Goal: Transaction & Acquisition: Obtain resource

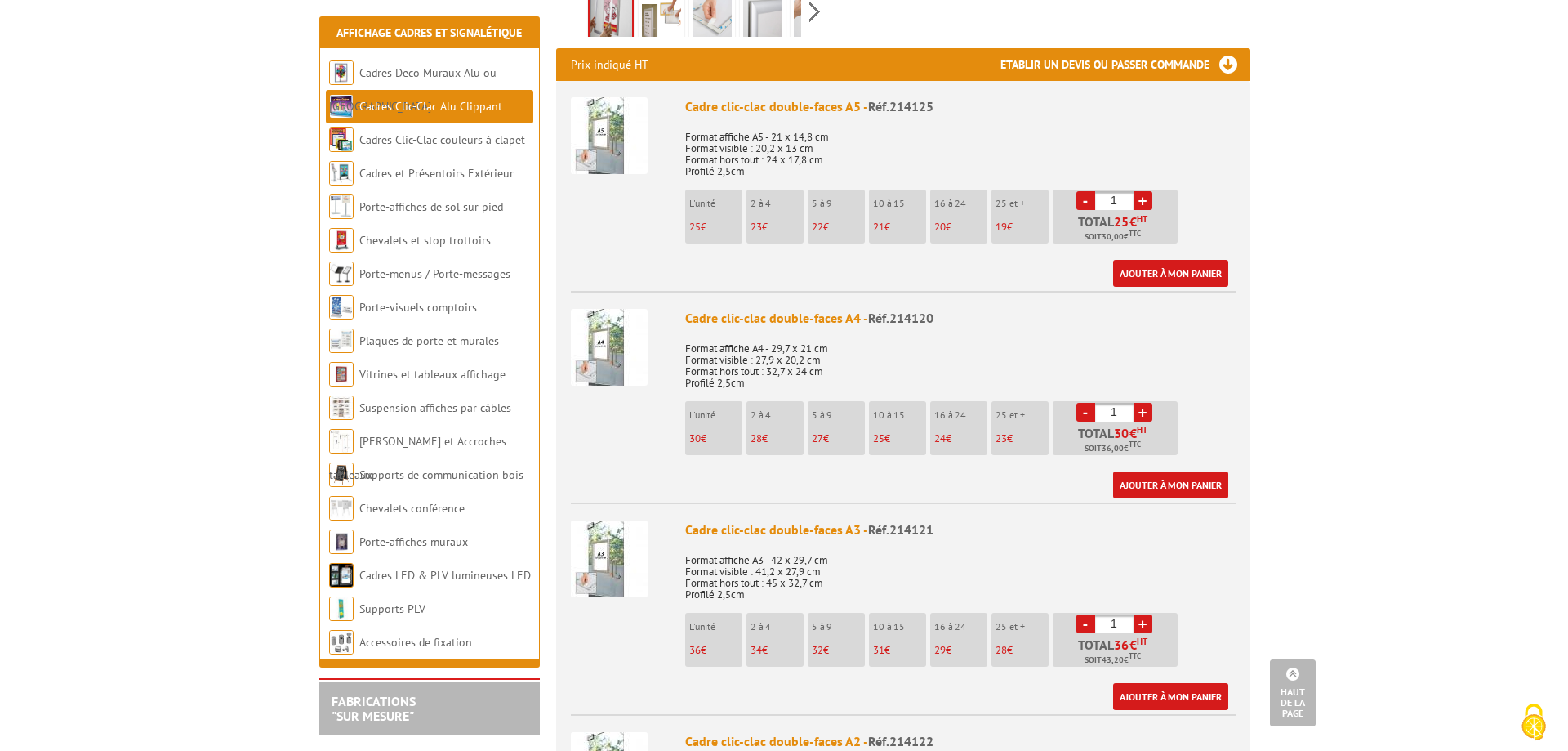
scroll to position [654, 0]
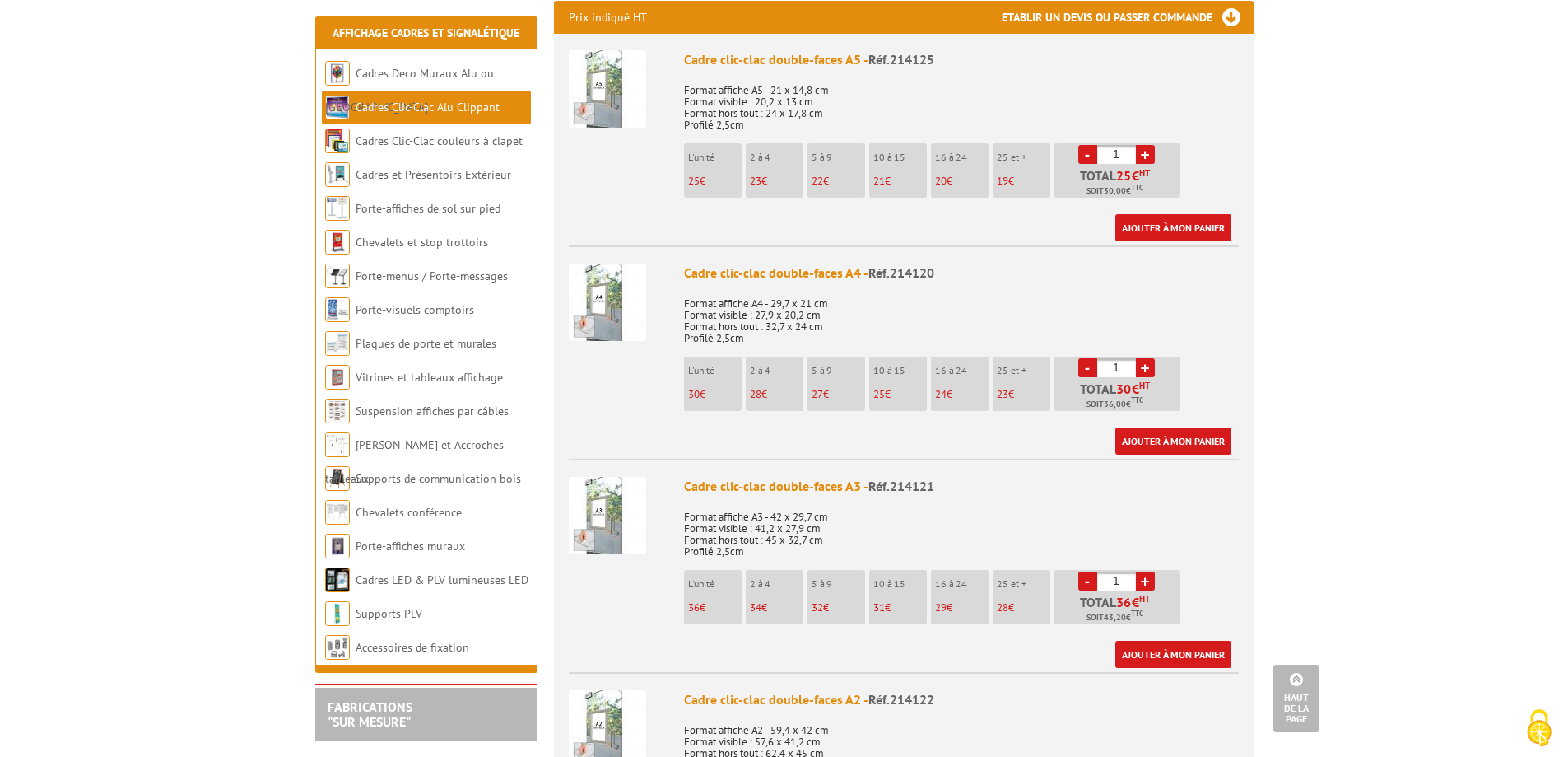
click at [1149, 572] on link "+" at bounding box center [1145, 581] width 19 height 19
type input "3"
click at [1162, 641] on link "Ajouter à mon panier" at bounding box center [1173, 654] width 116 height 27
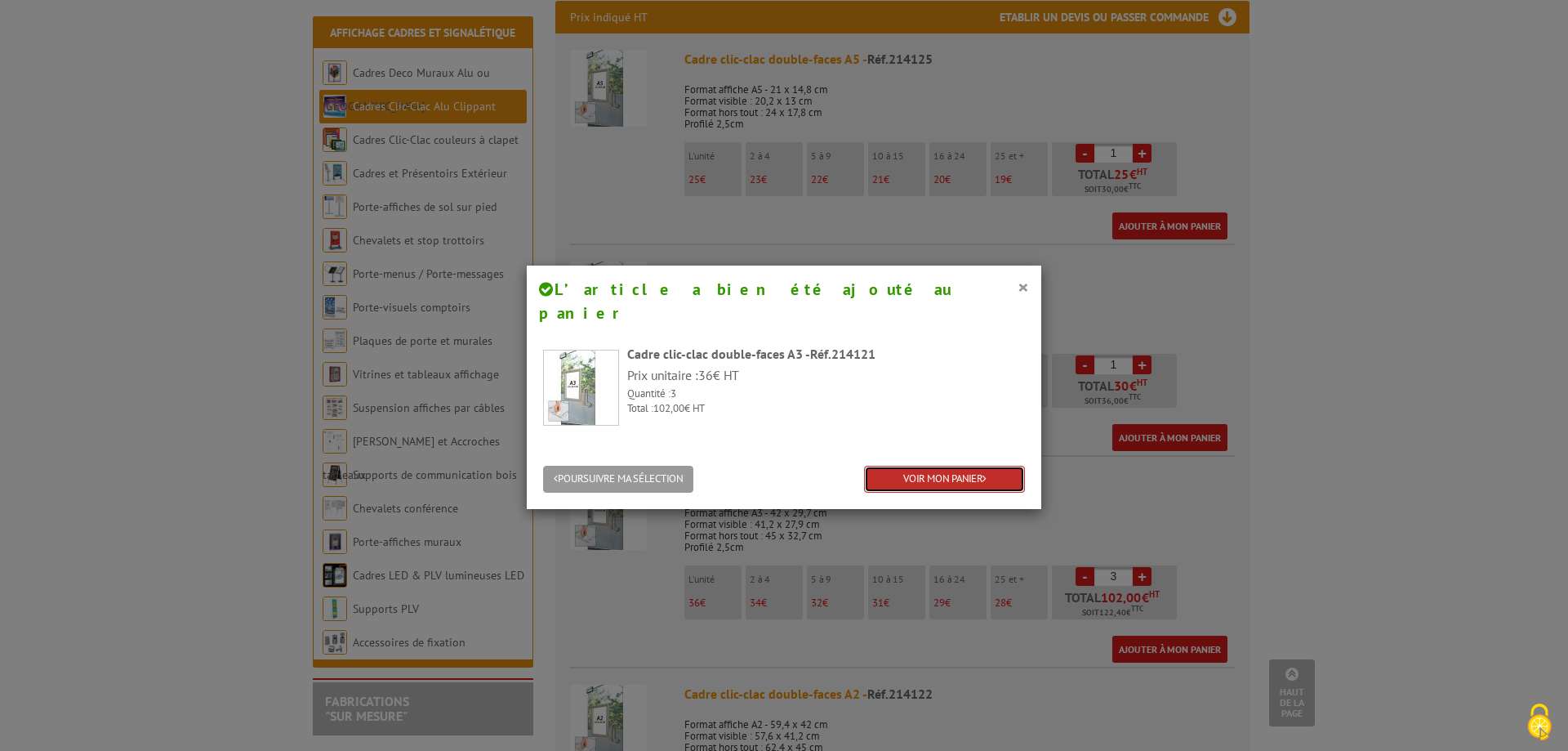
click at [987, 465] on link "VOIR MON PANIER" at bounding box center [945, 479] width 161 height 27
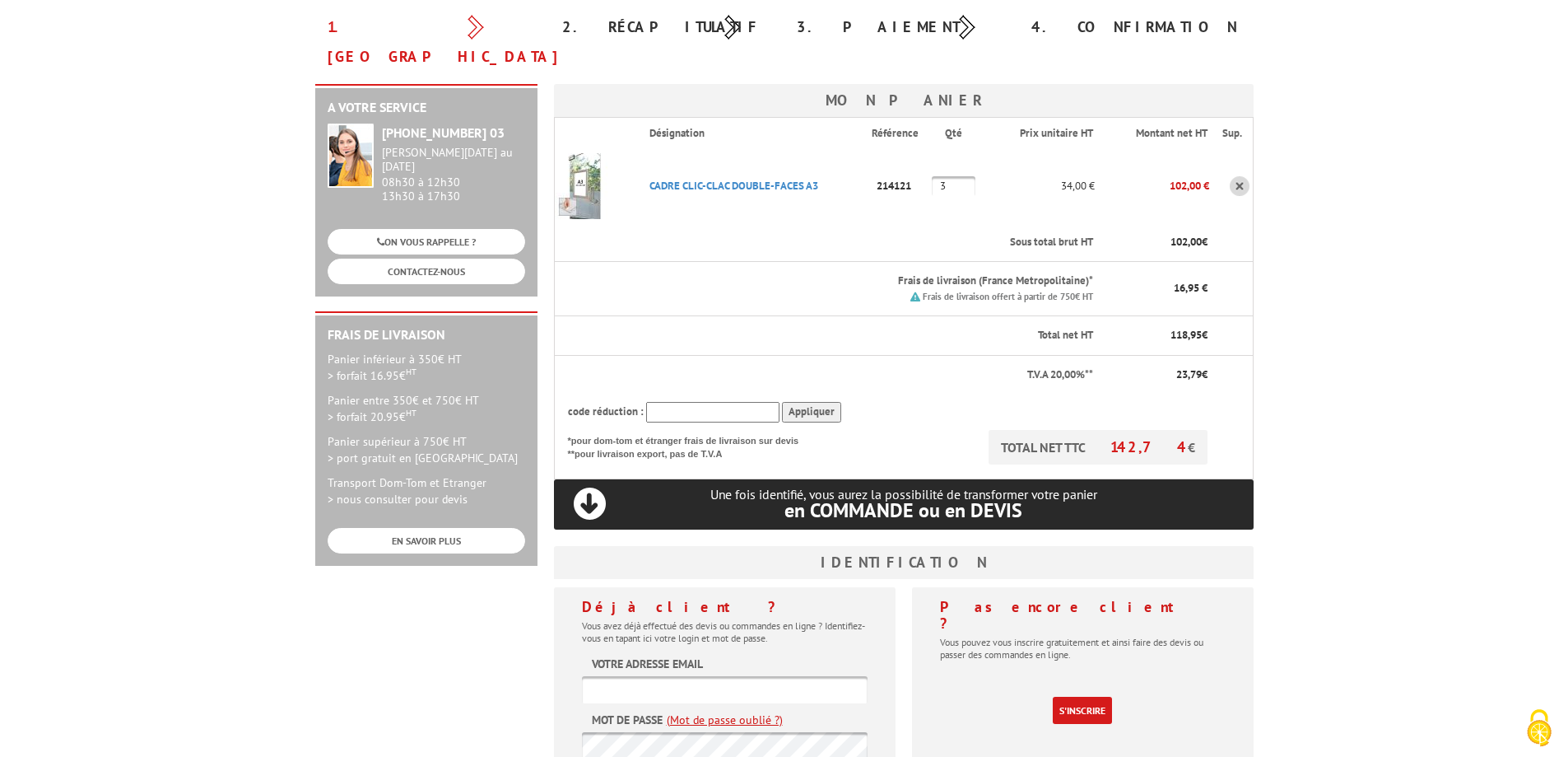
scroll to position [220, 0]
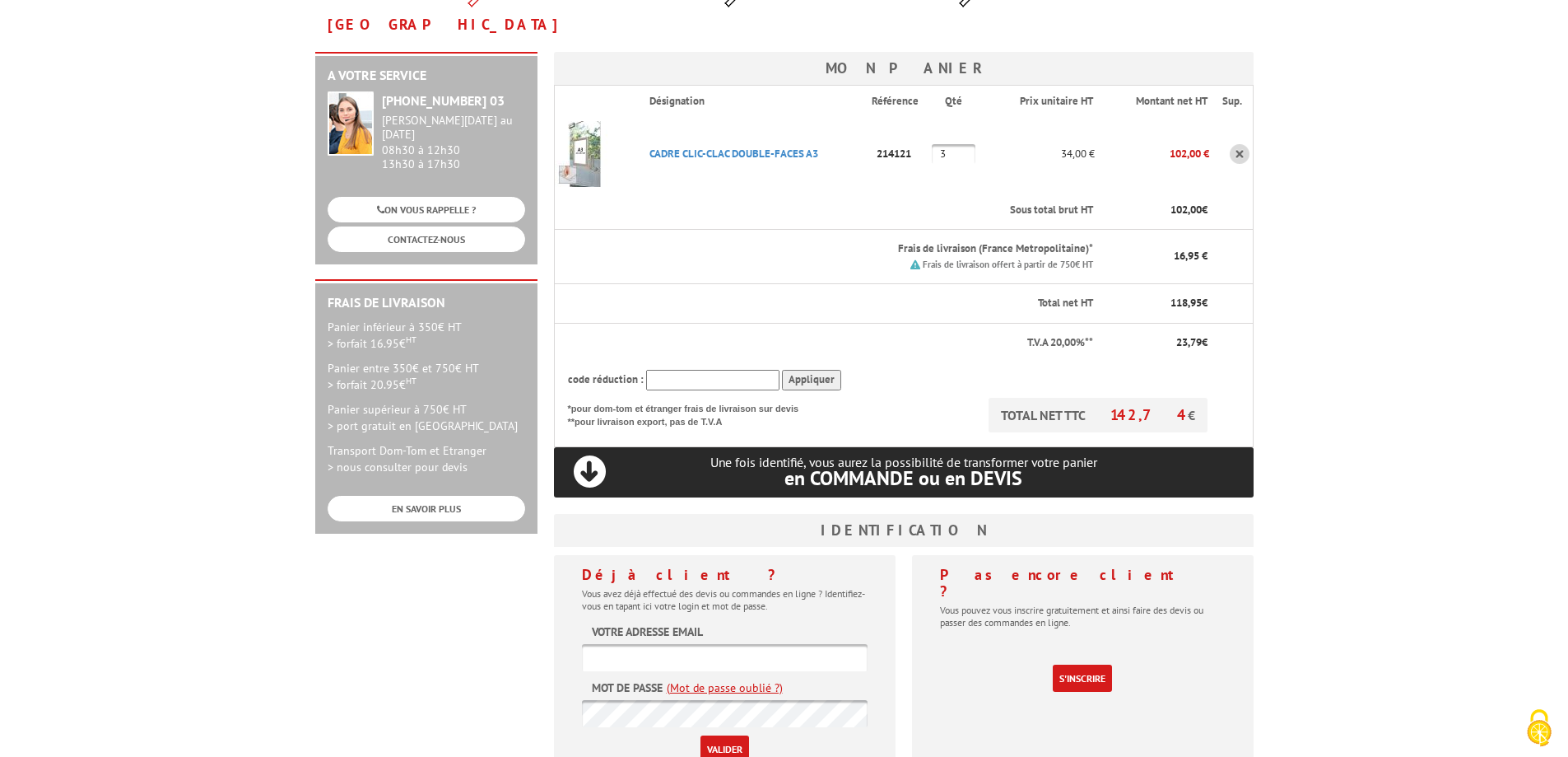
click at [687, 644] on input "text" at bounding box center [725, 657] width 286 height 27
click at [480, 643] on div "A votre service +33 (0)1 46 81 33 03 Du Lundi au Vendredi 08h30 à 12h30 13h30 à…" at bounding box center [784, 427] width 955 height 750
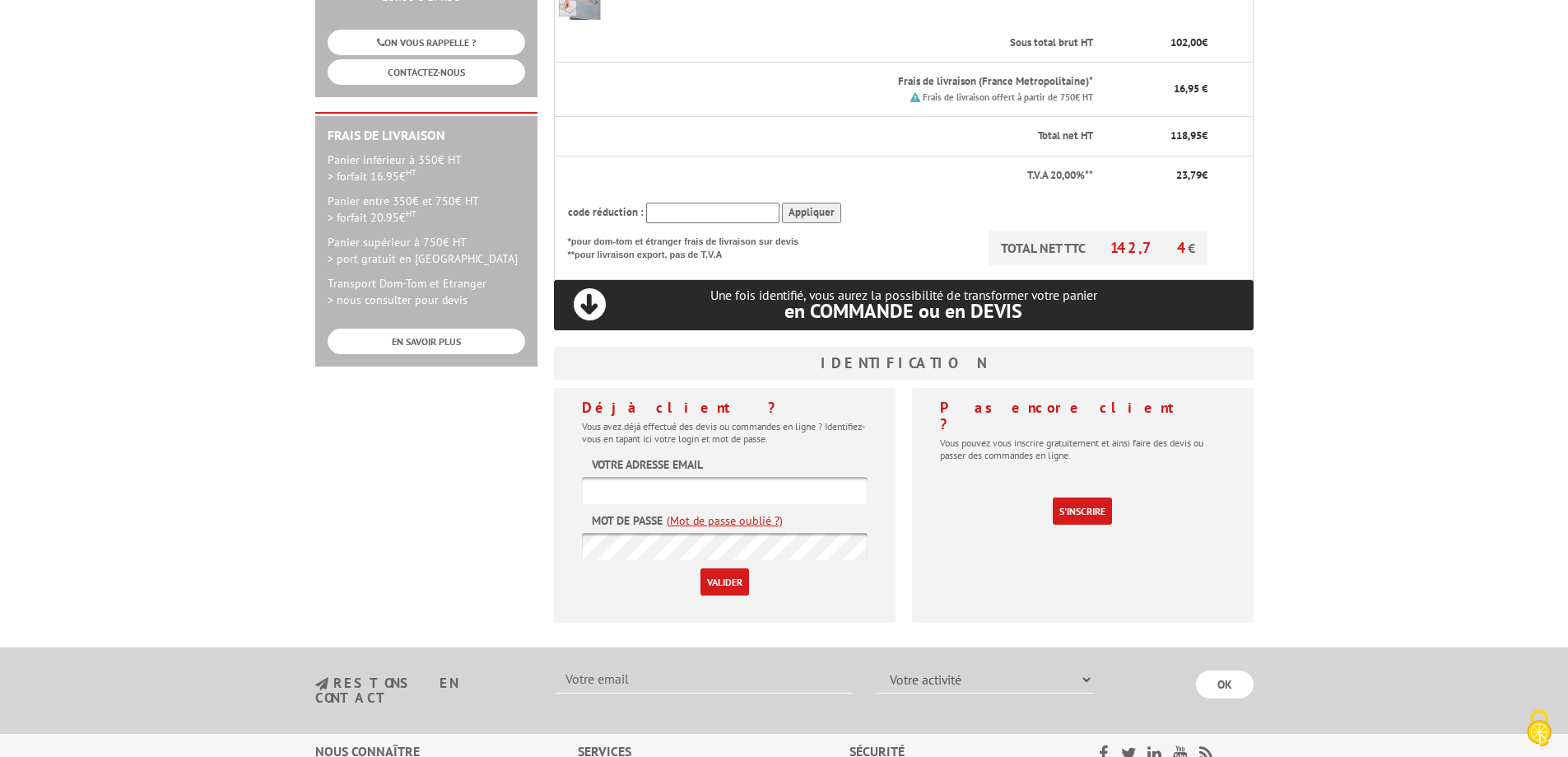
scroll to position [439, 0]
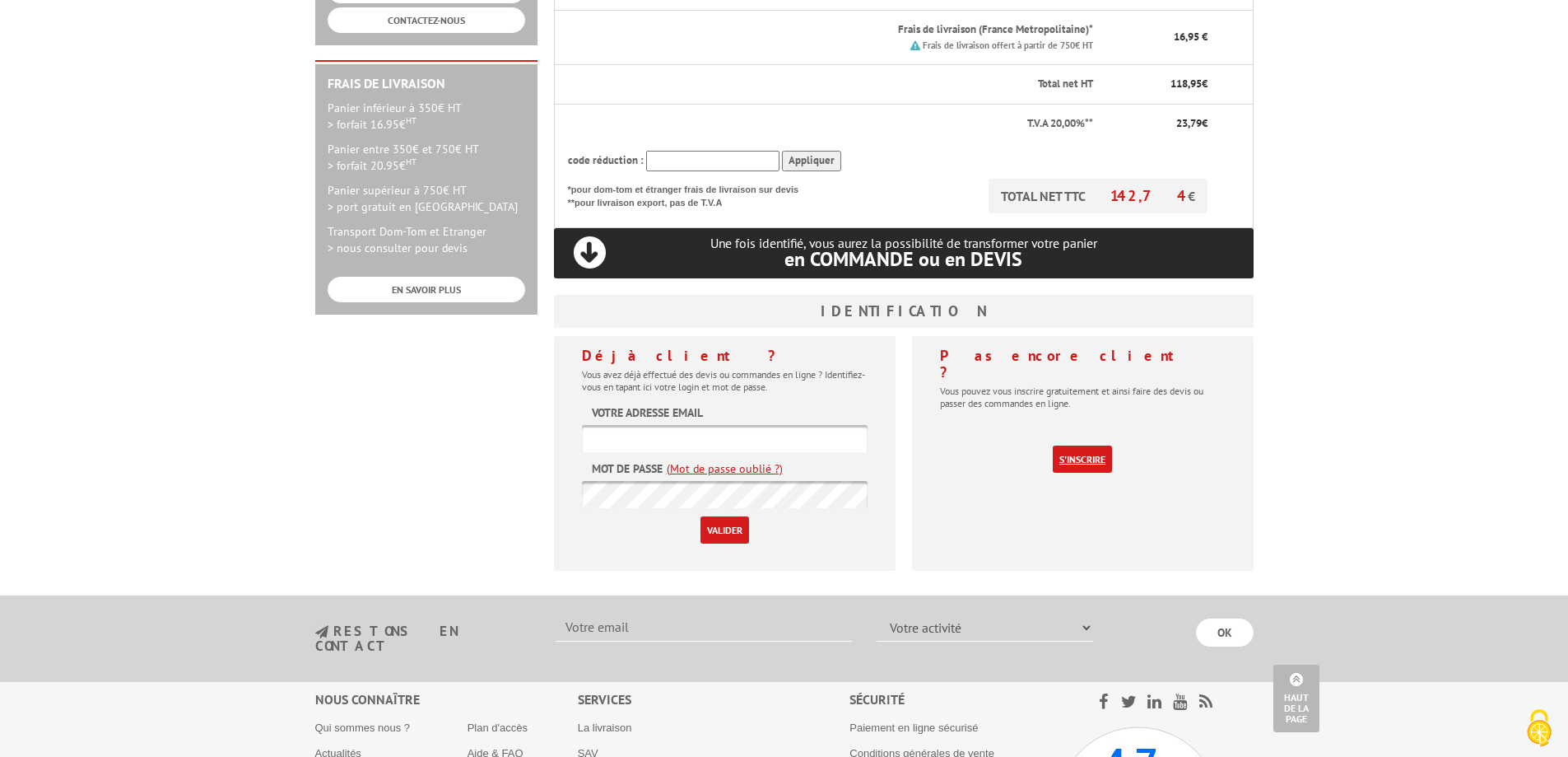
click at [1088, 446] on link "S'inscrire" at bounding box center [1082, 459] width 59 height 27
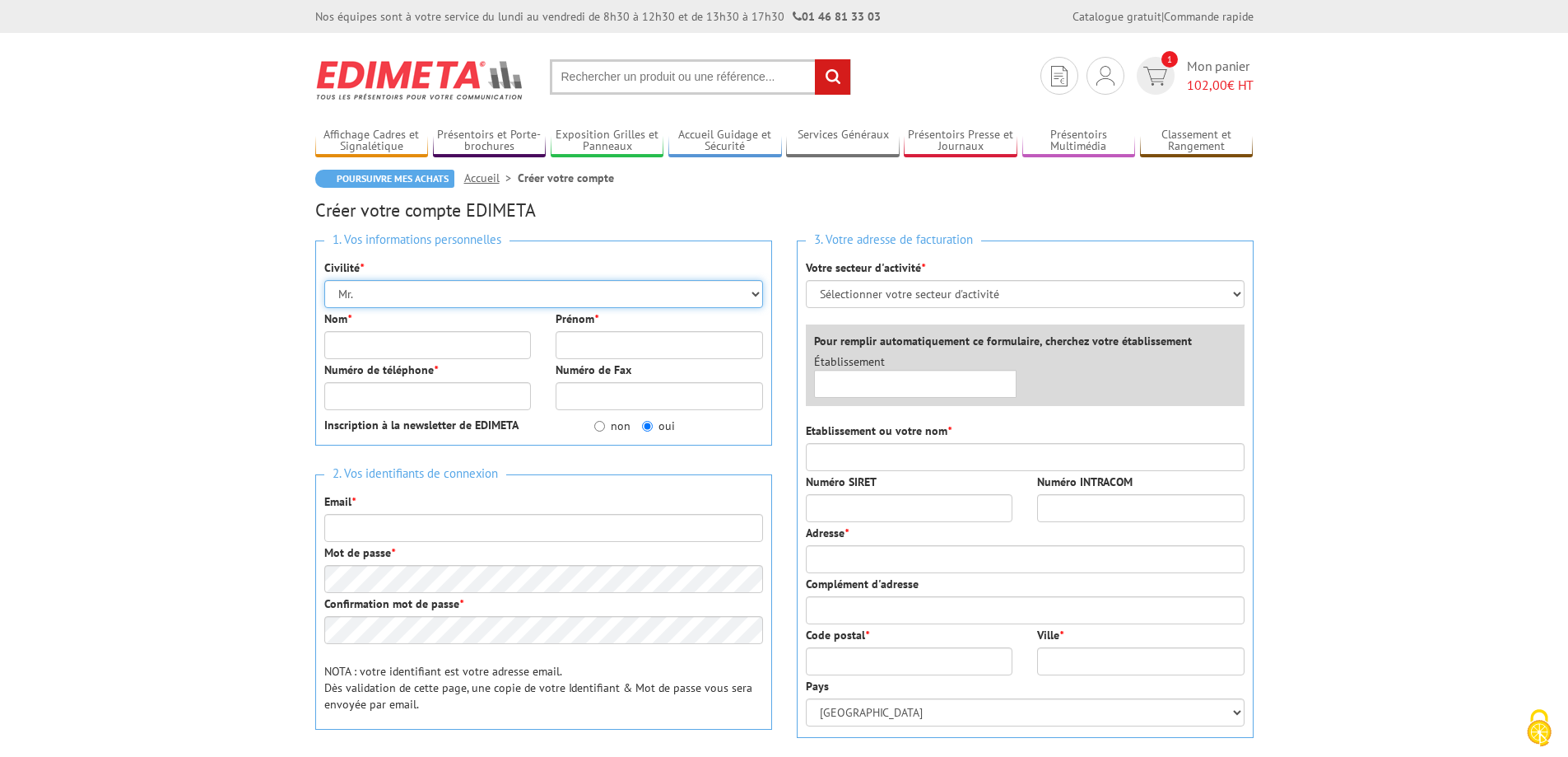
click at [393, 296] on select "Mr. Mme. Mlle." at bounding box center [543, 294] width 439 height 28
click at [370, 296] on select "Mr. Mme. Mlle." at bounding box center [543, 294] width 439 height 28
click at [360, 347] on input "Nom *" at bounding box center [428, 345] width 208 height 28
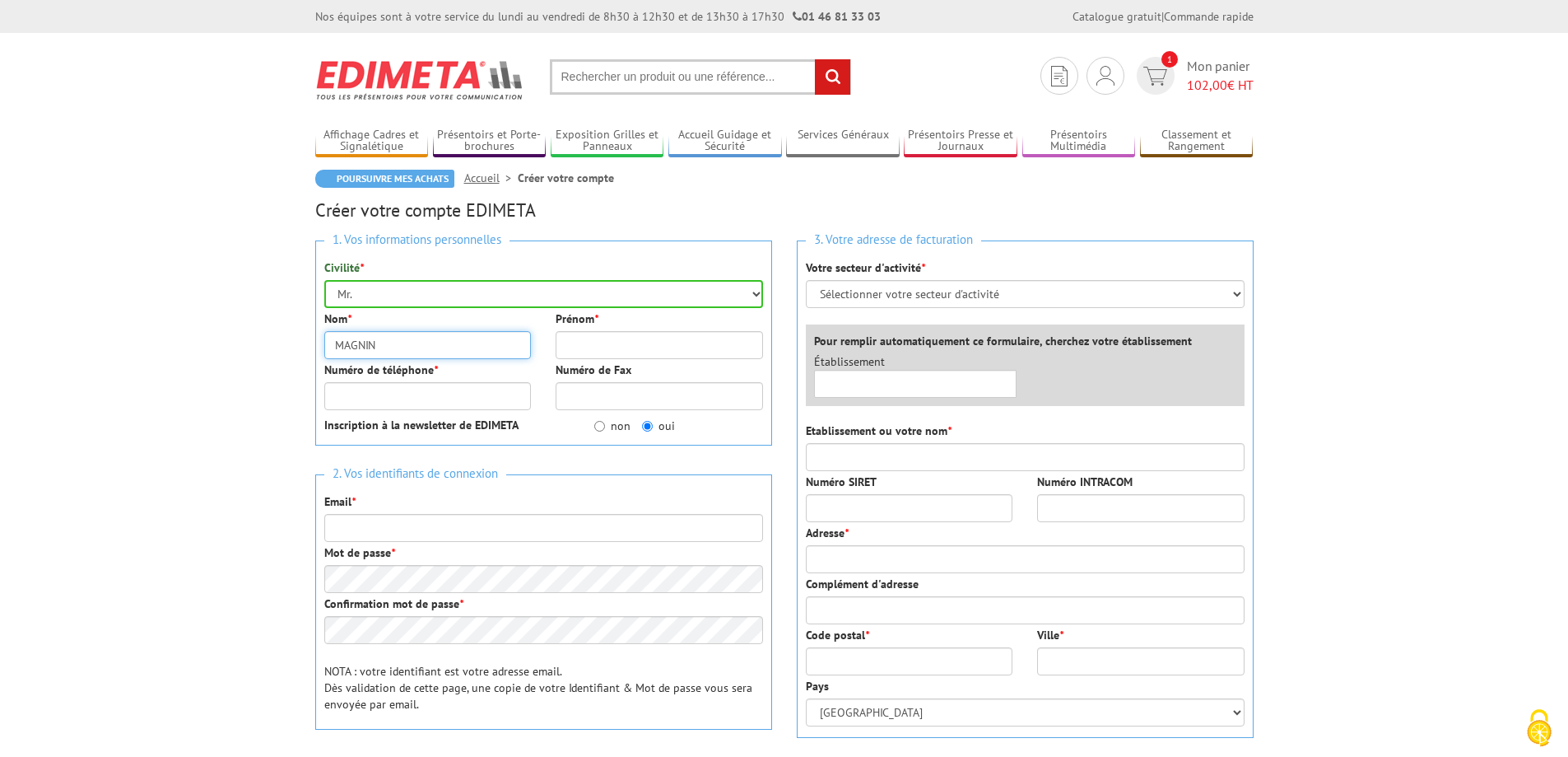
type input "MAGNIN"
type input "Alban"
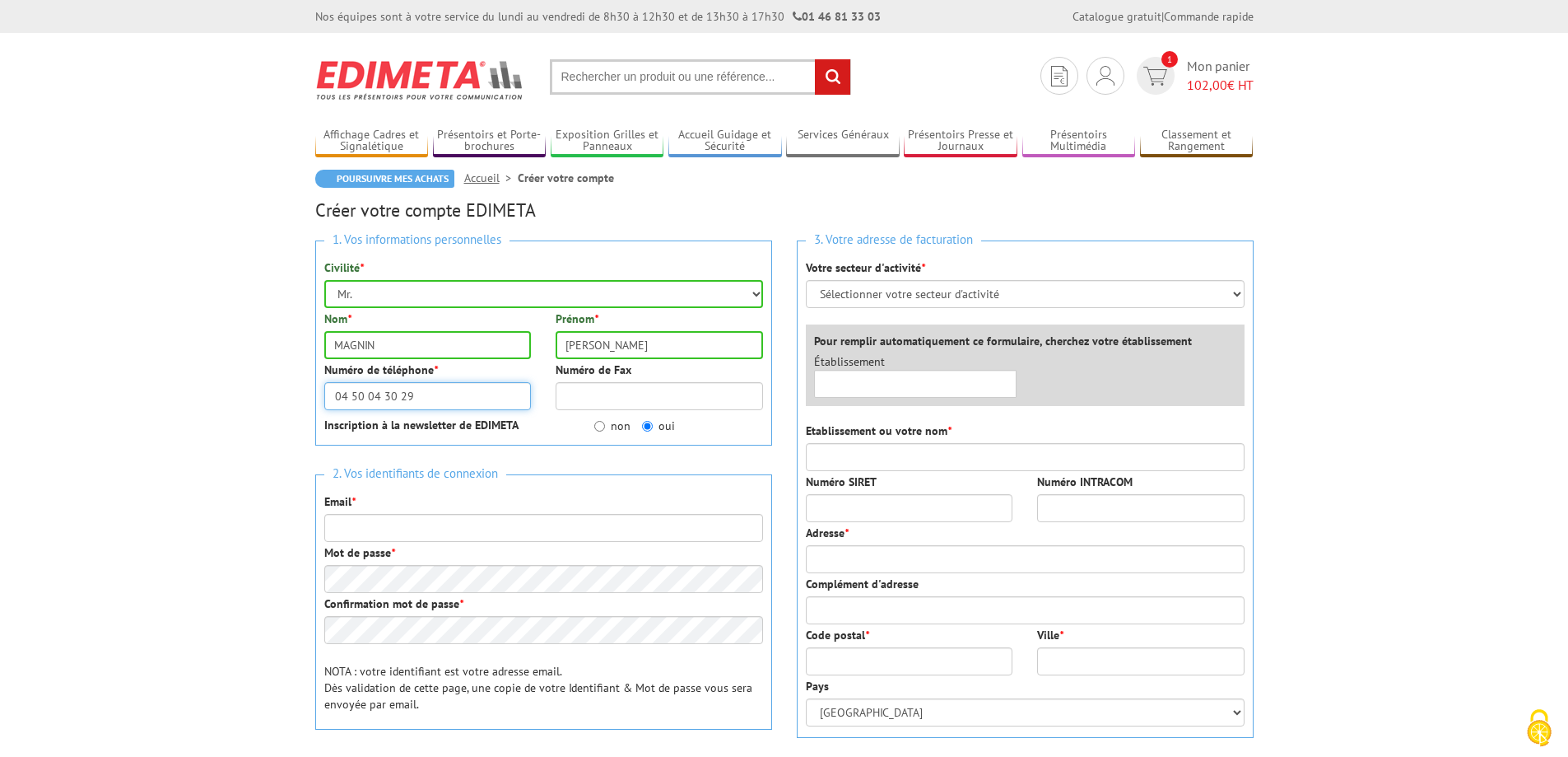
type input "04 50 04 30 29"
click at [931, 291] on select "Sélectionner votre secteur d'activité Administrations et collectivités Magasins…" at bounding box center [1025, 294] width 439 height 28
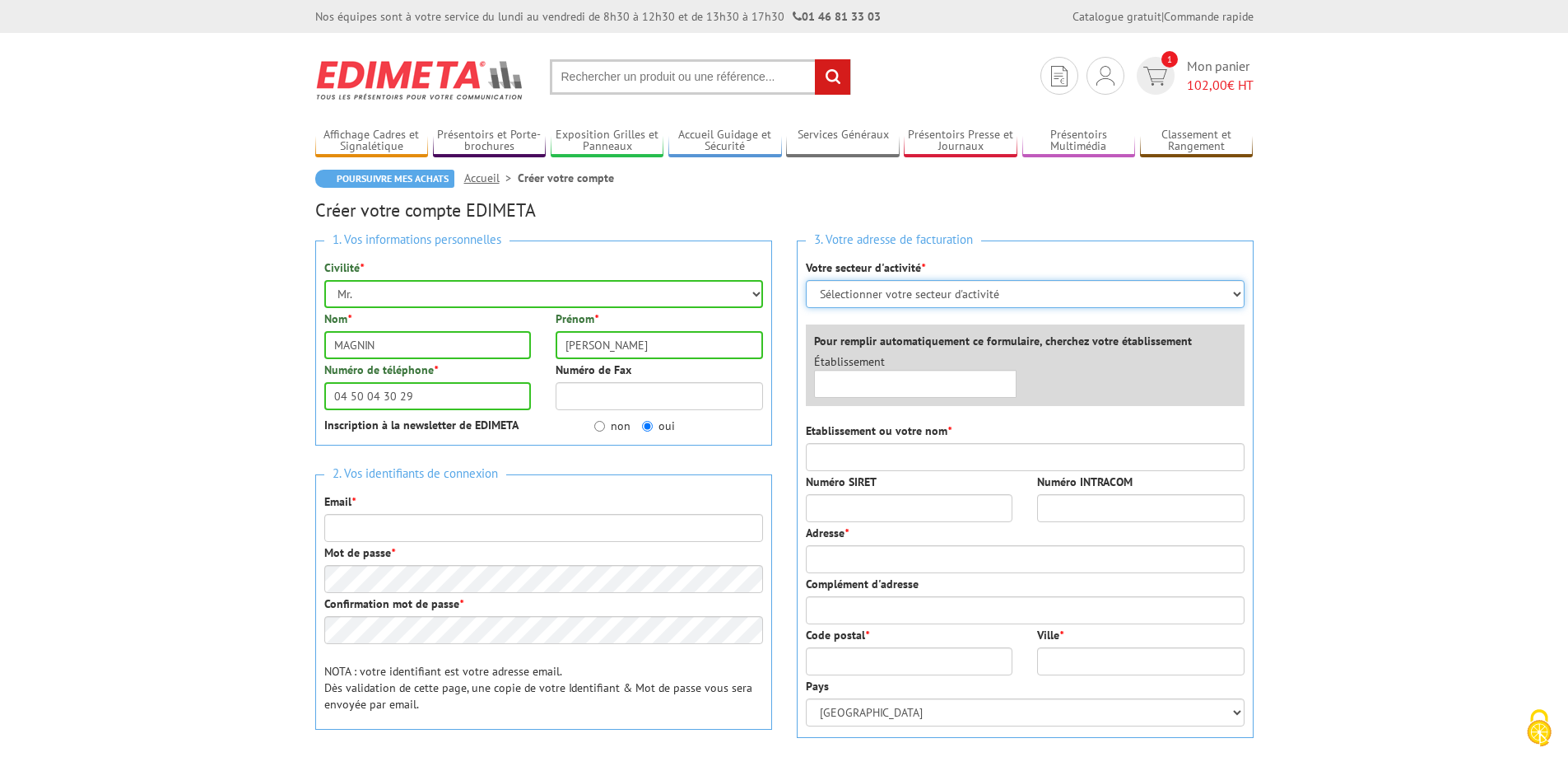
select select "876"
click at [806, 280] on select "Sélectionner votre secteur d'activité Administrations et collectivités Magasins…" at bounding box center [1025, 294] width 439 height 28
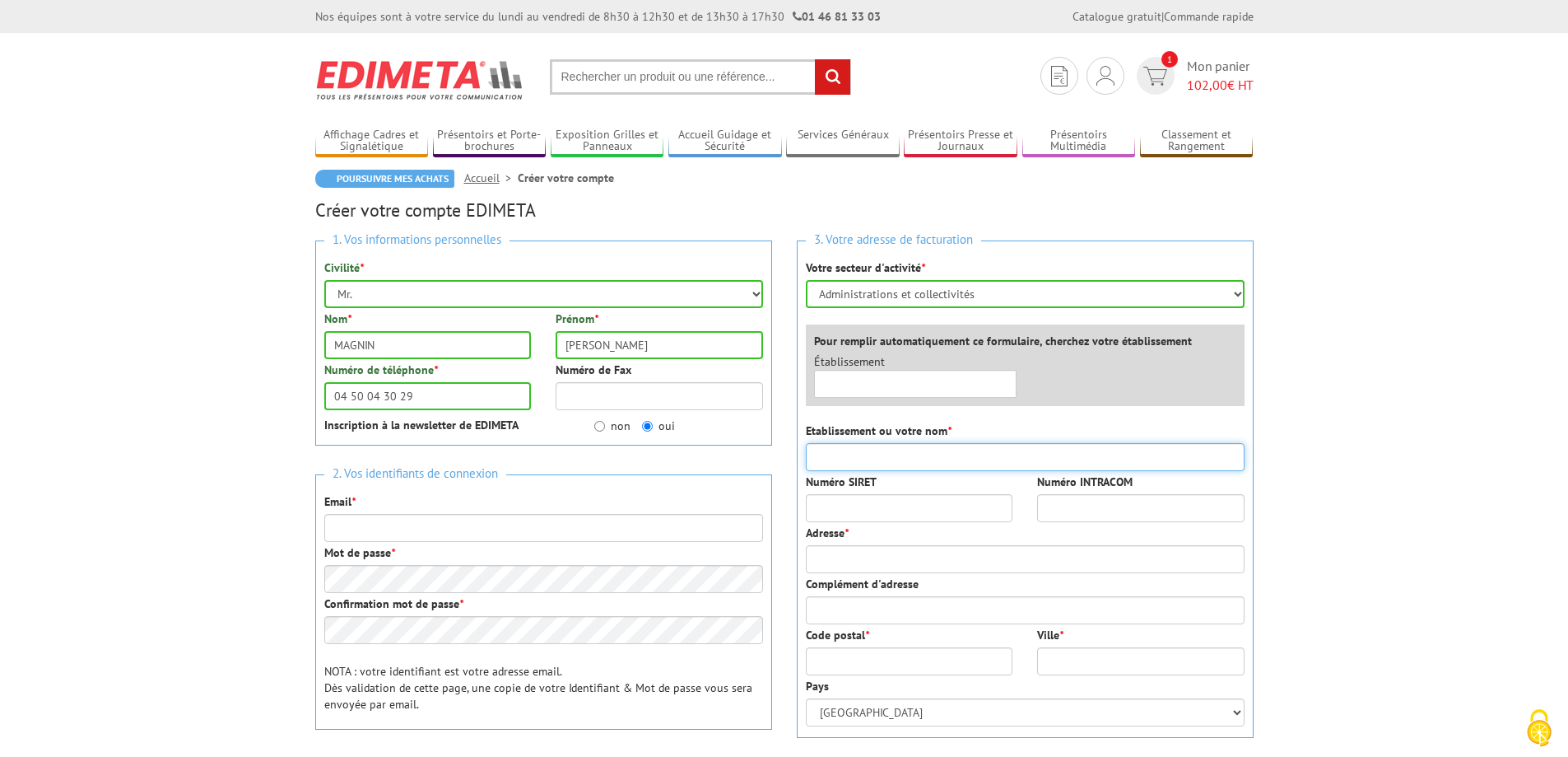
click at [885, 457] on input "Etablissement ou votre nom *" at bounding box center [1025, 457] width 439 height 28
type input "[GEOGRAPHIC_DATA]"
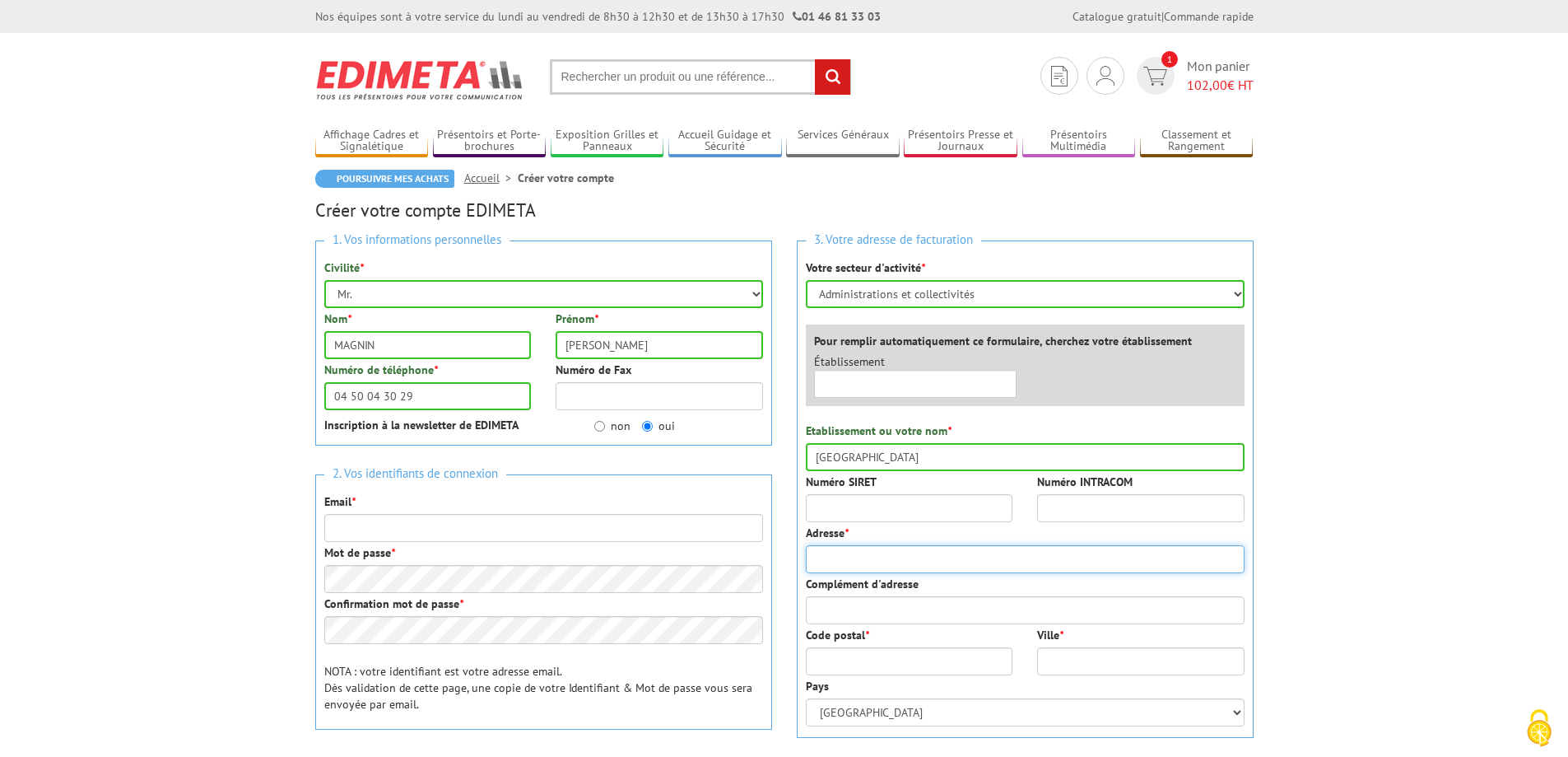
click at [869, 557] on input "Adresse *" at bounding box center [1025, 560] width 439 height 28
type input "2 route de Bellegarde"
type input "74520"
type input "VALLEIRY"
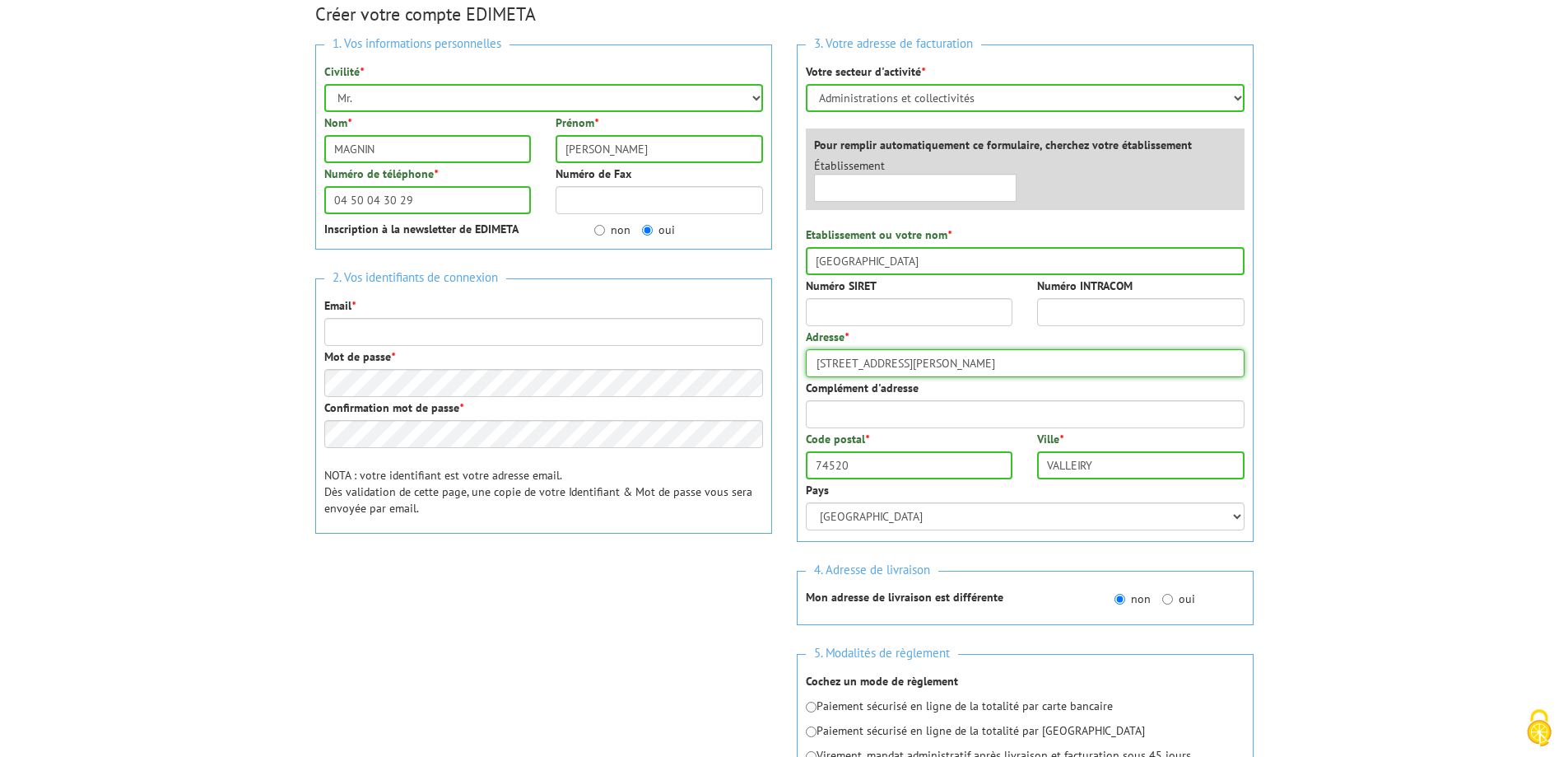
scroll to position [220, 0]
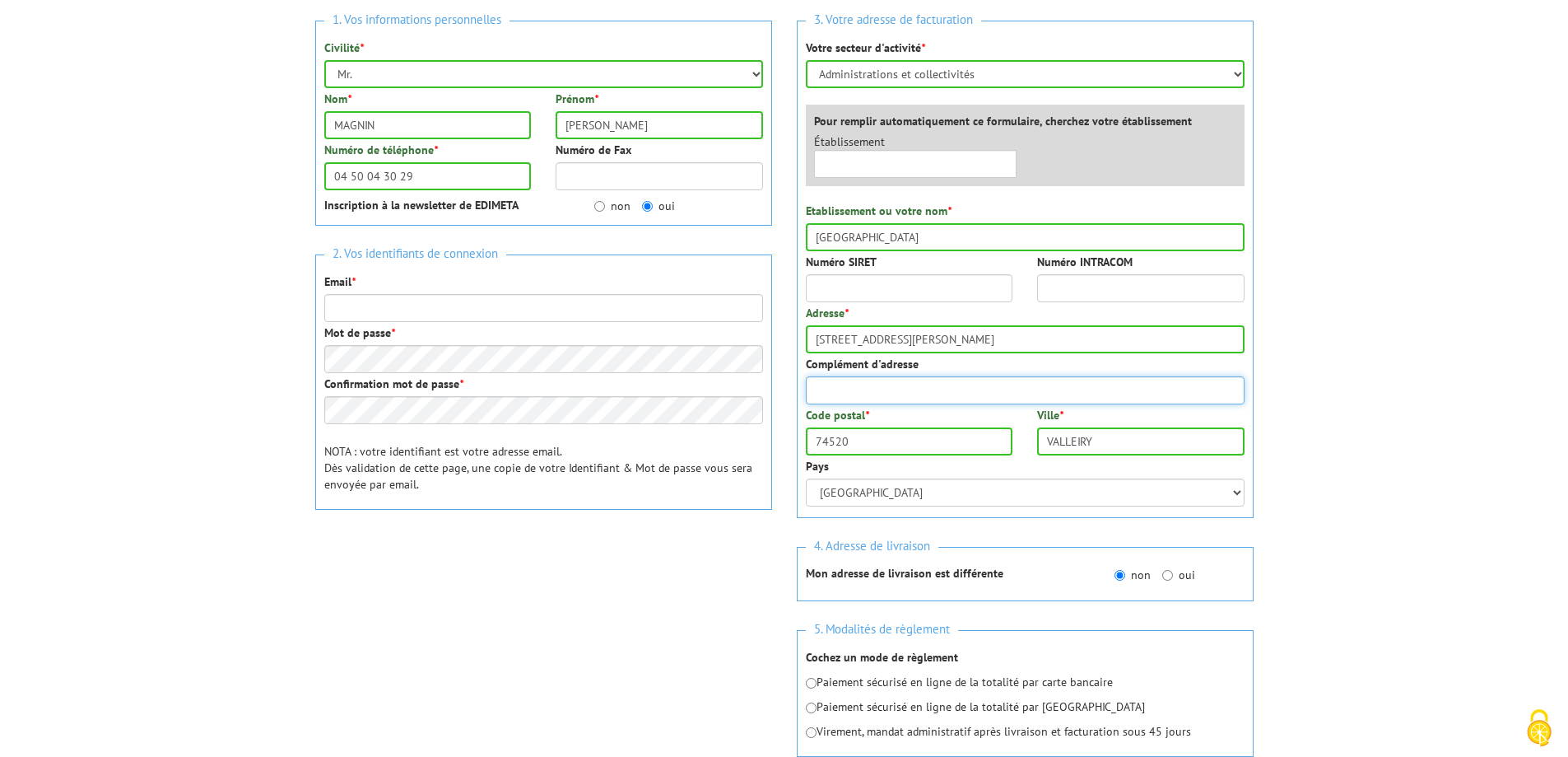
click at [900, 388] on input "Complément d'adresse" at bounding box center [1025, 391] width 439 height 28
type input "BP18"
click at [1116, 447] on input "VALLEIRY" at bounding box center [1141, 442] width 208 height 28
type input "VALLEIRY Cedex"
click at [1347, 417] on body "Nos équipes sont à votre service du lundi au vendredi de 8h30 à 12h30 et de 13h…" at bounding box center [784, 547] width 1568 height 1534
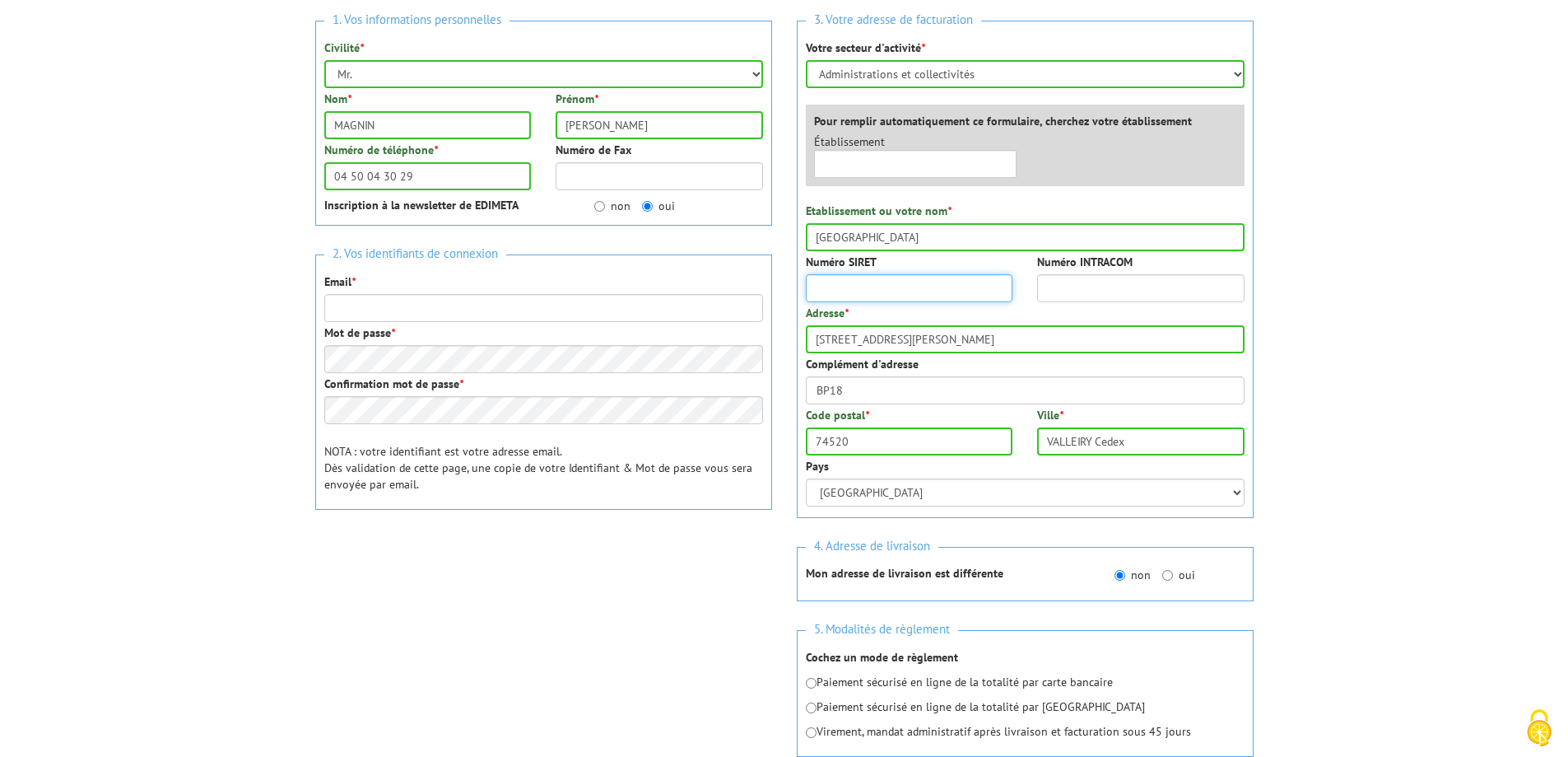
click at [912, 291] on input "Numéro SIRET" at bounding box center [909, 289] width 208 height 28
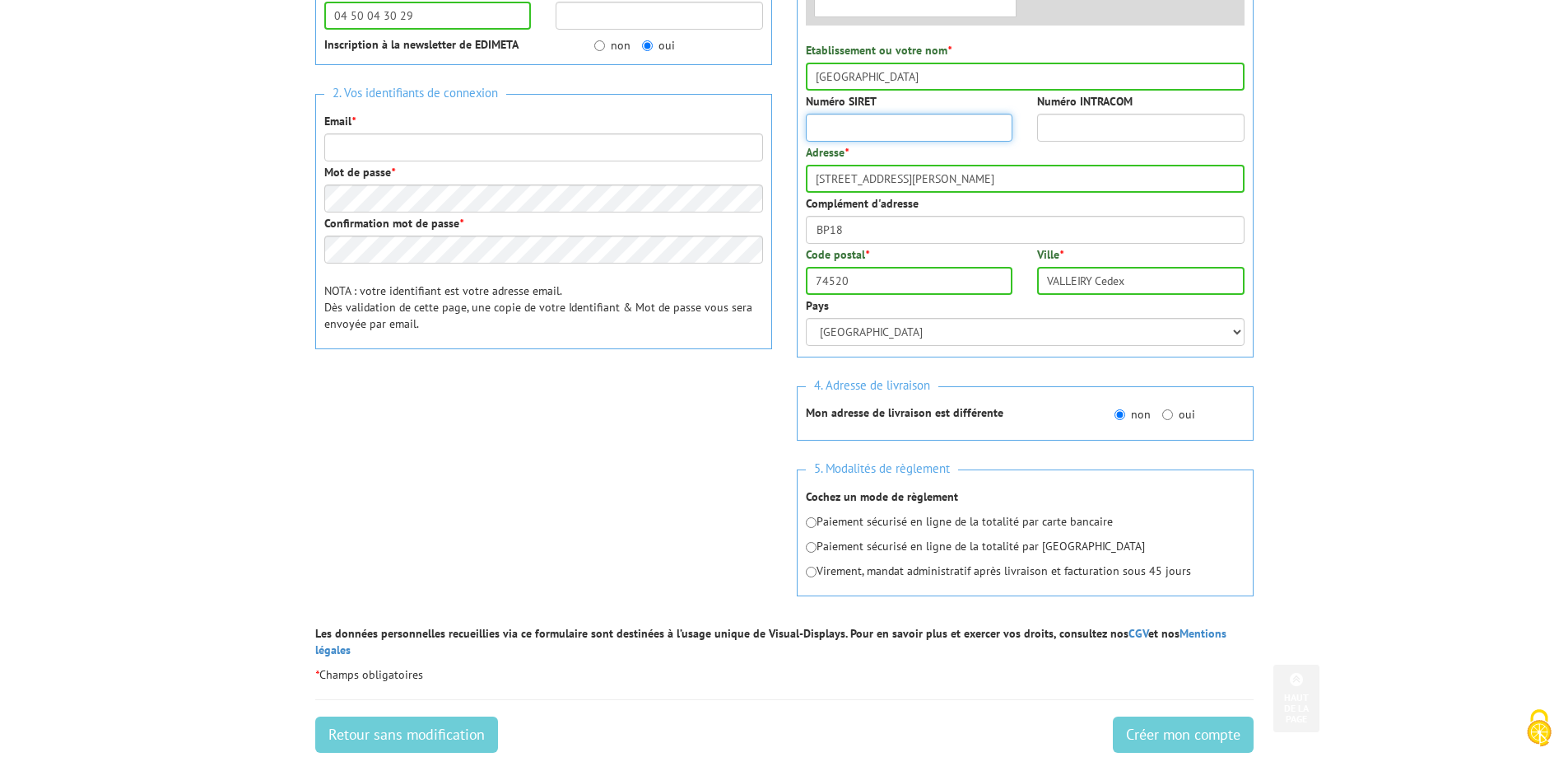
scroll to position [439, 0]
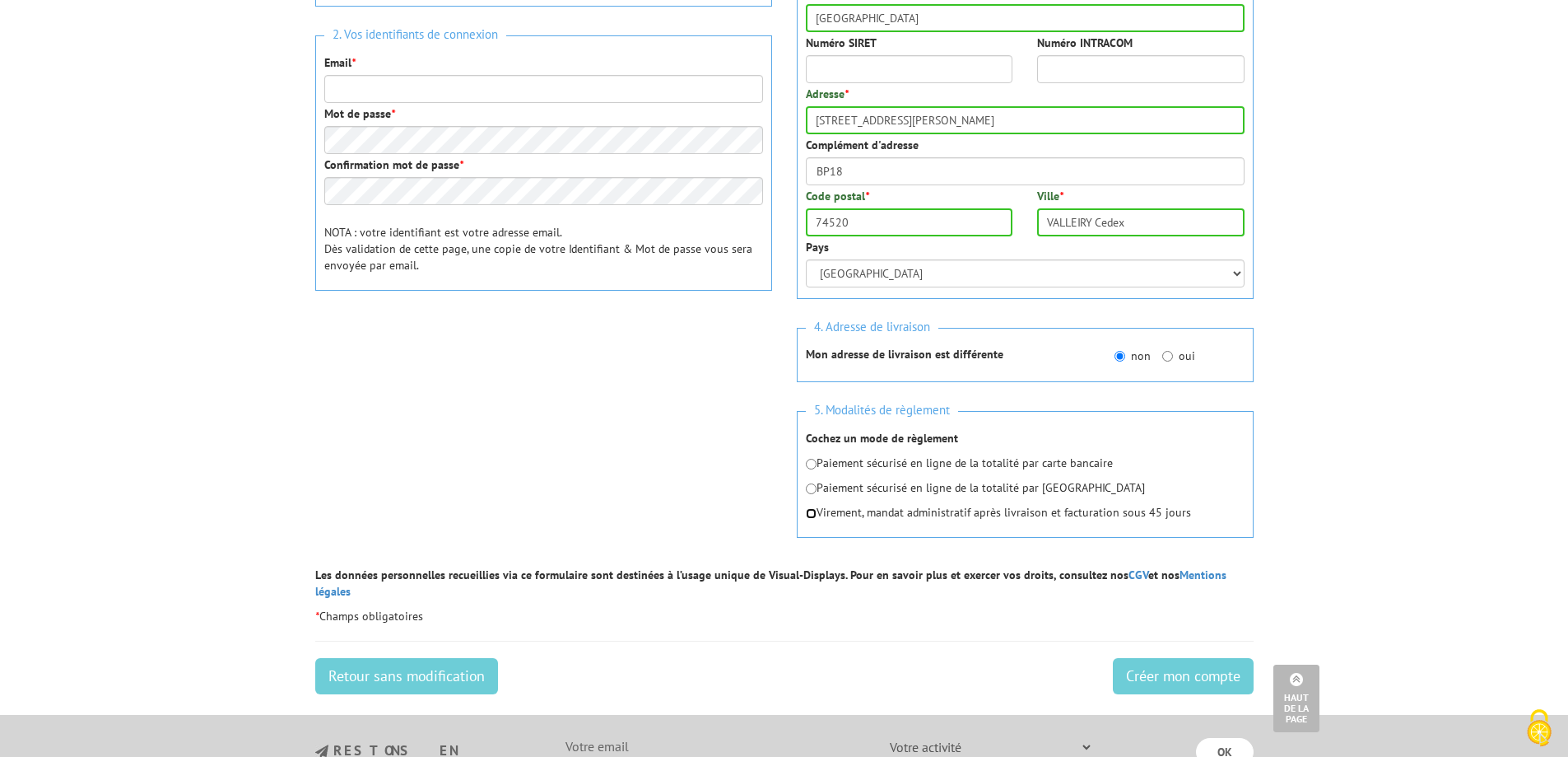
click at [811, 514] on input "radio" at bounding box center [810, 513] width 10 height 10
radio input "true"
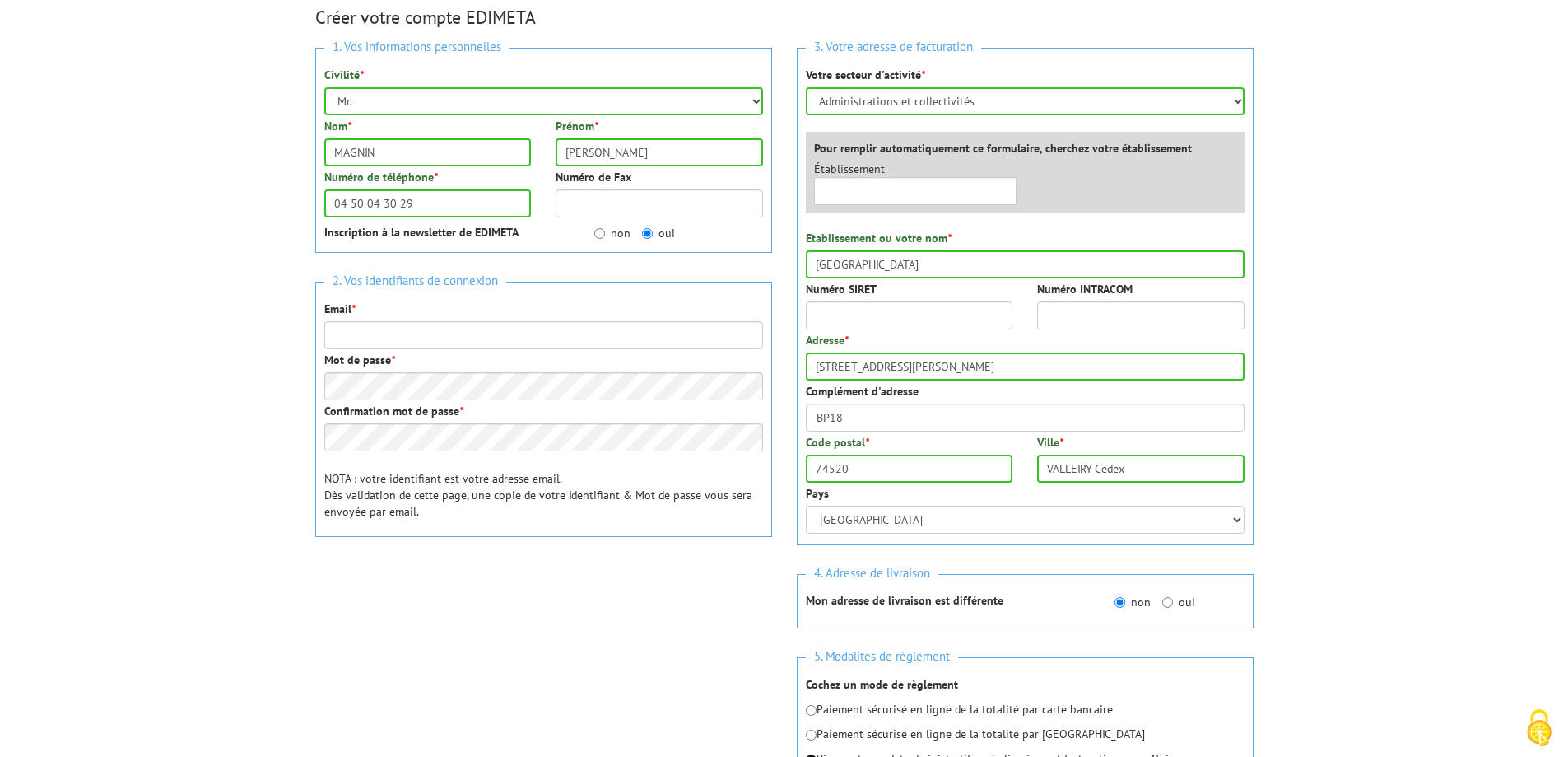
scroll to position [220, 0]
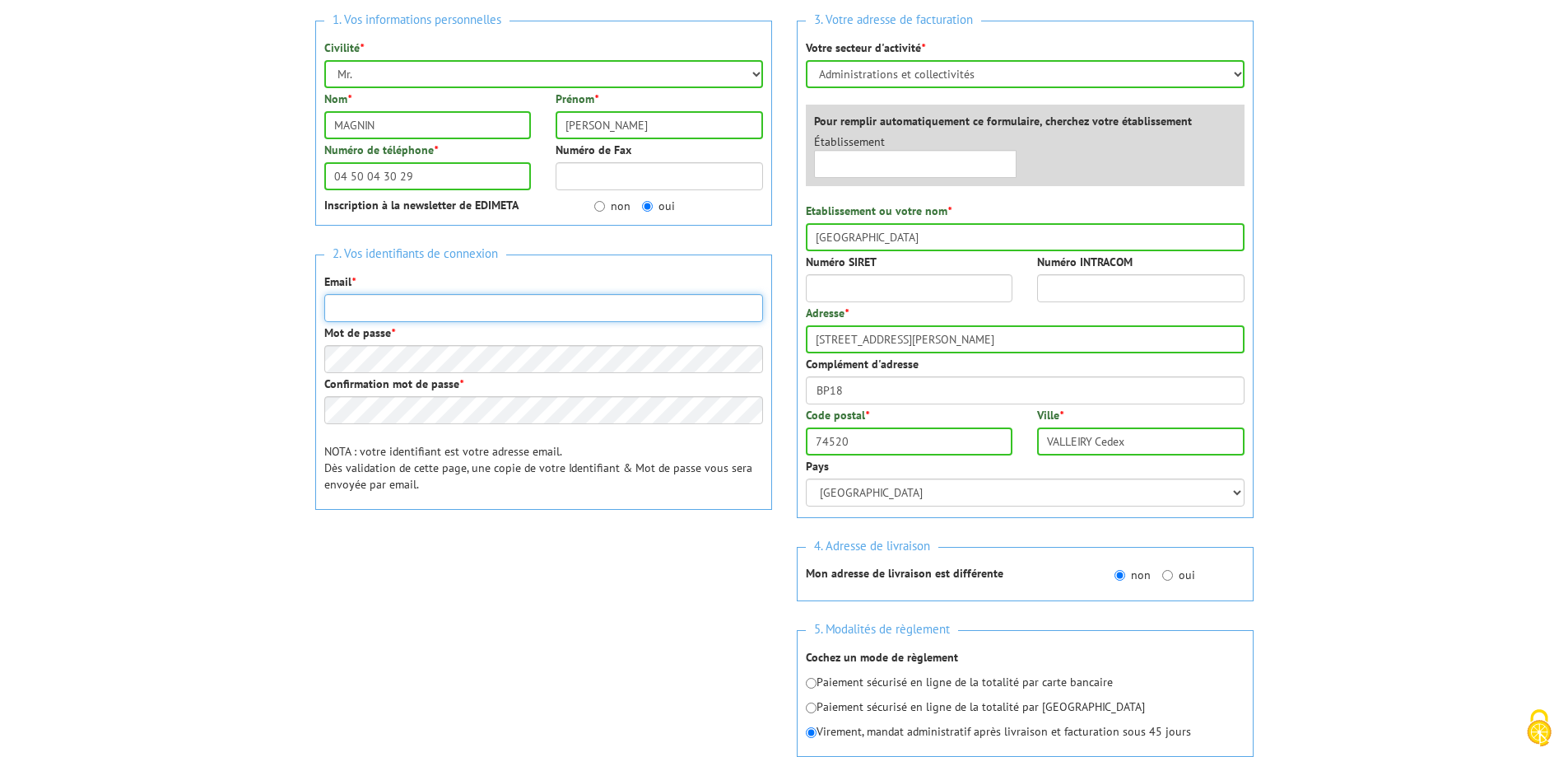
click at [380, 306] on input "Email *" at bounding box center [543, 309] width 439 height 28
type input "[EMAIL_ADDRESS][DOMAIN_NAME]"
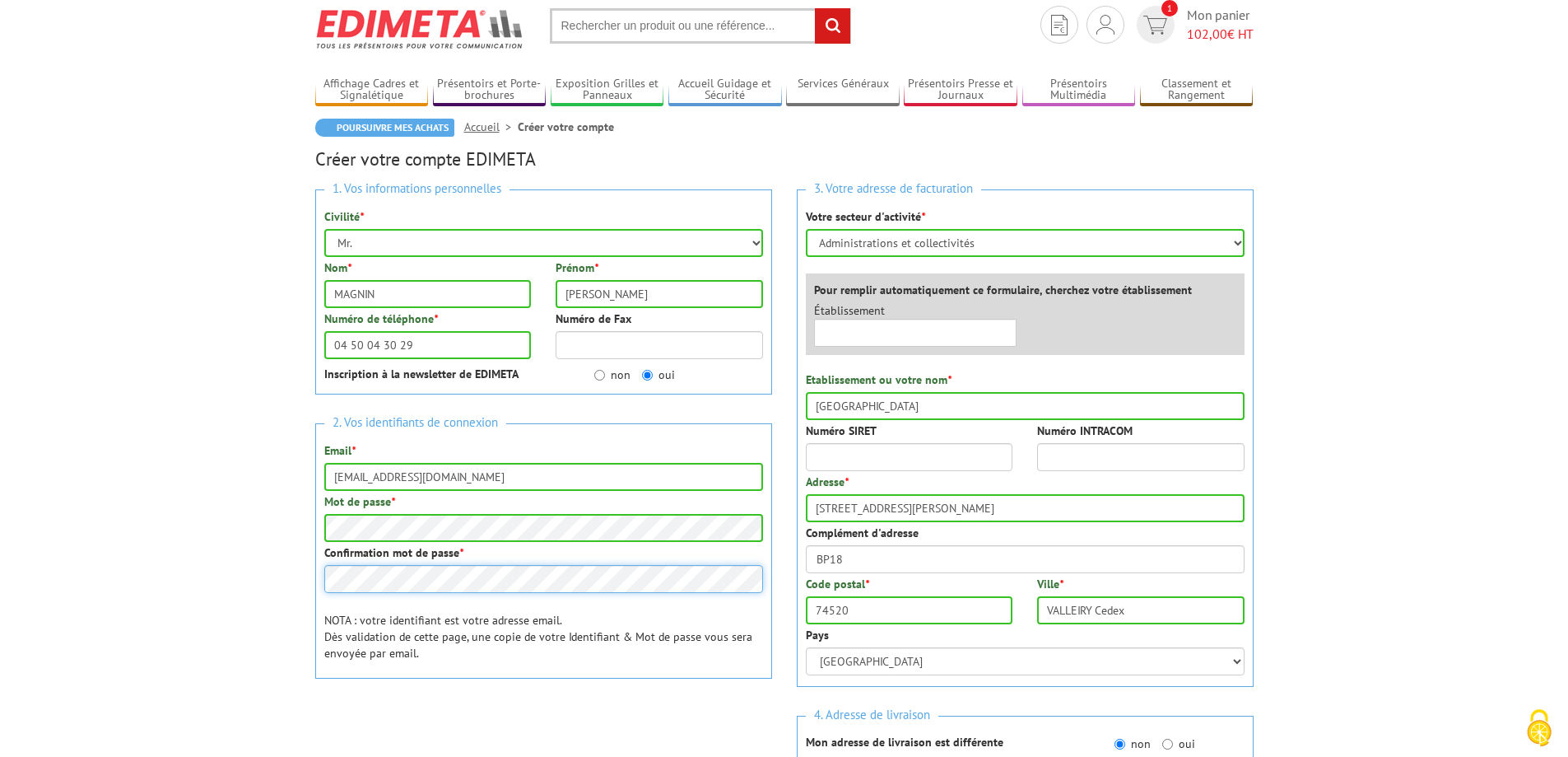
scroll to position [0, 0]
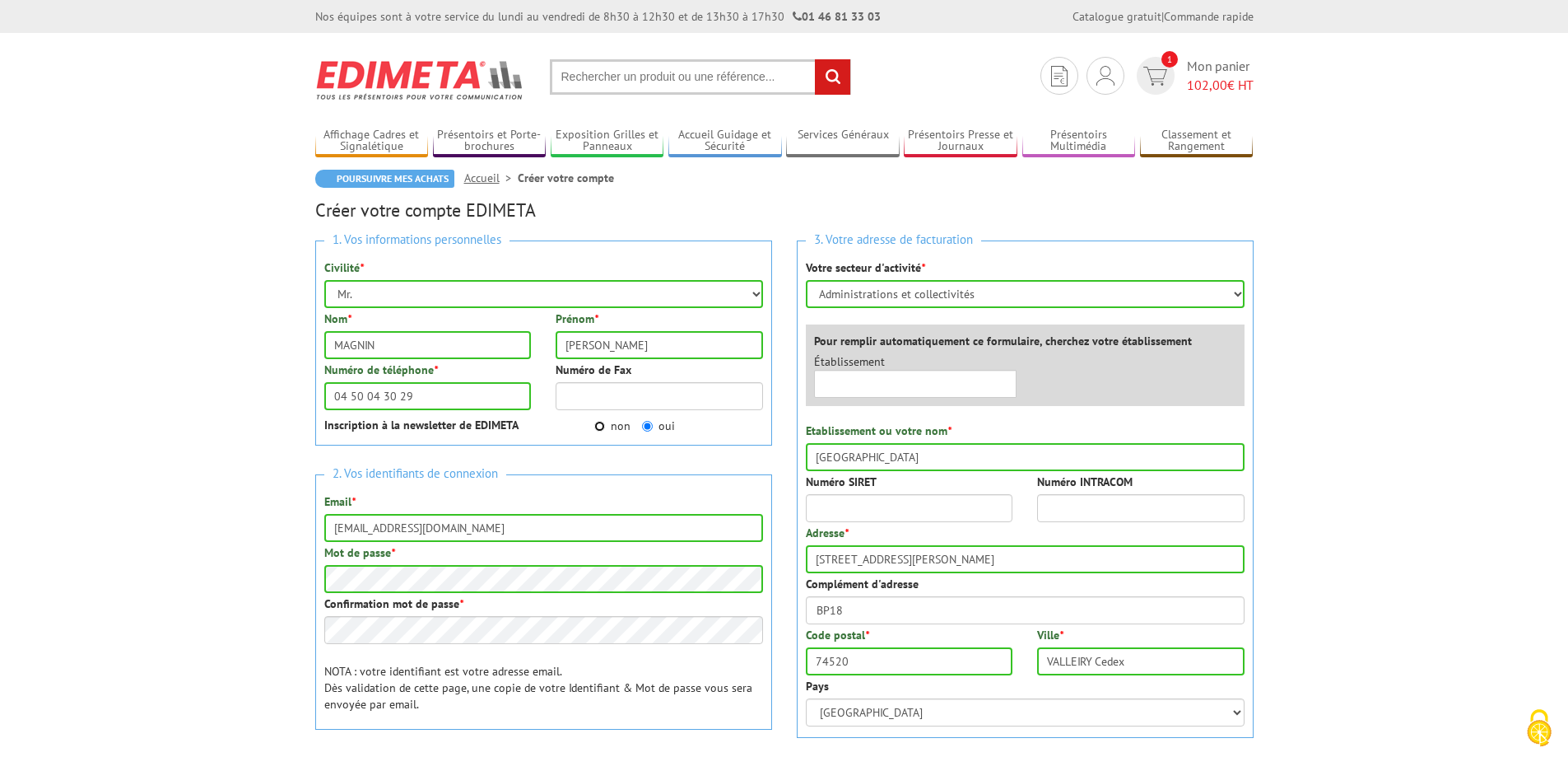
click at [597, 429] on input "non" at bounding box center [599, 426] width 10 height 10
radio input "true"
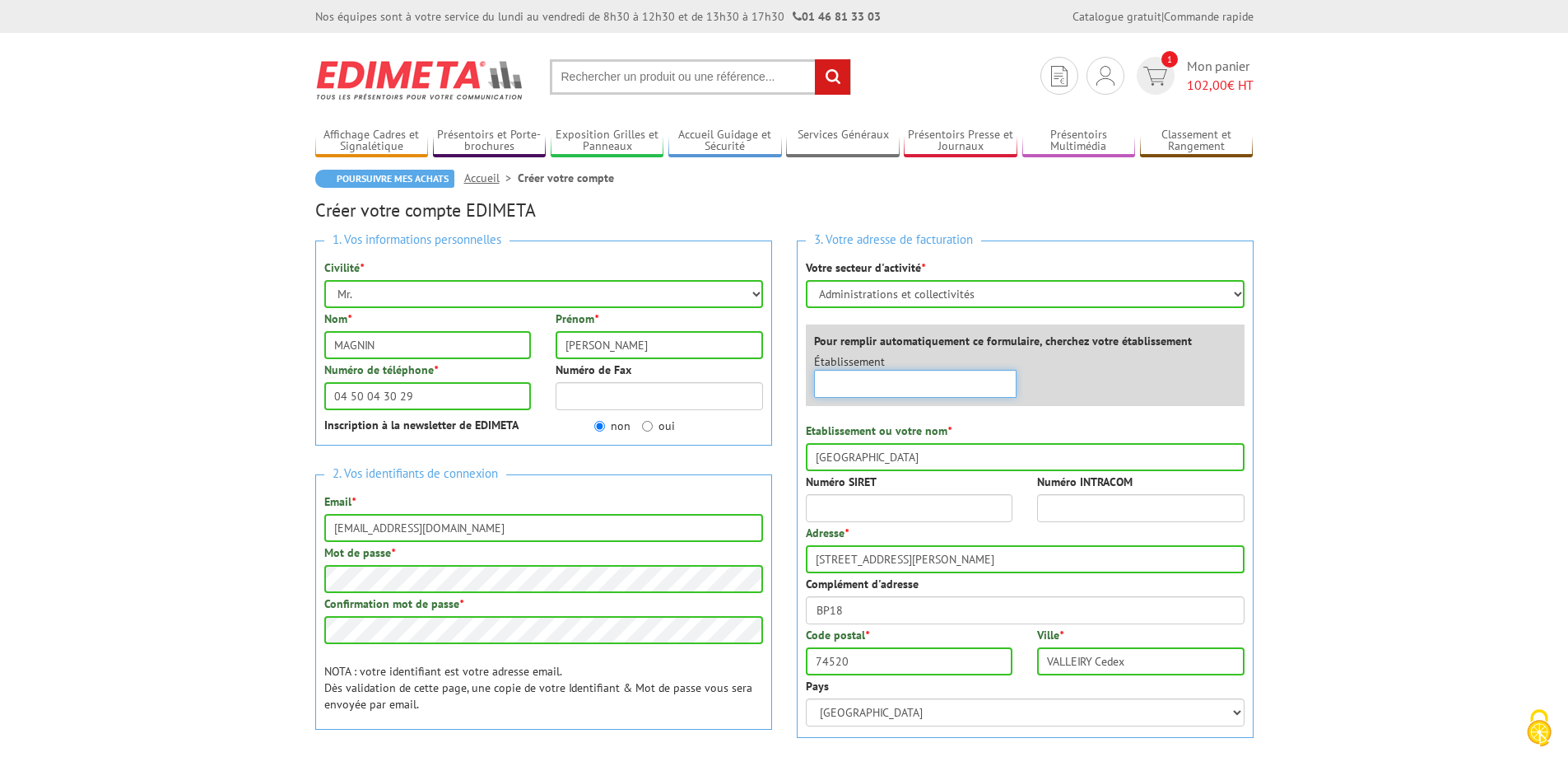
click at [923, 384] on input "text" at bounding box center [916, 384] width 204 height 28
type input "m"
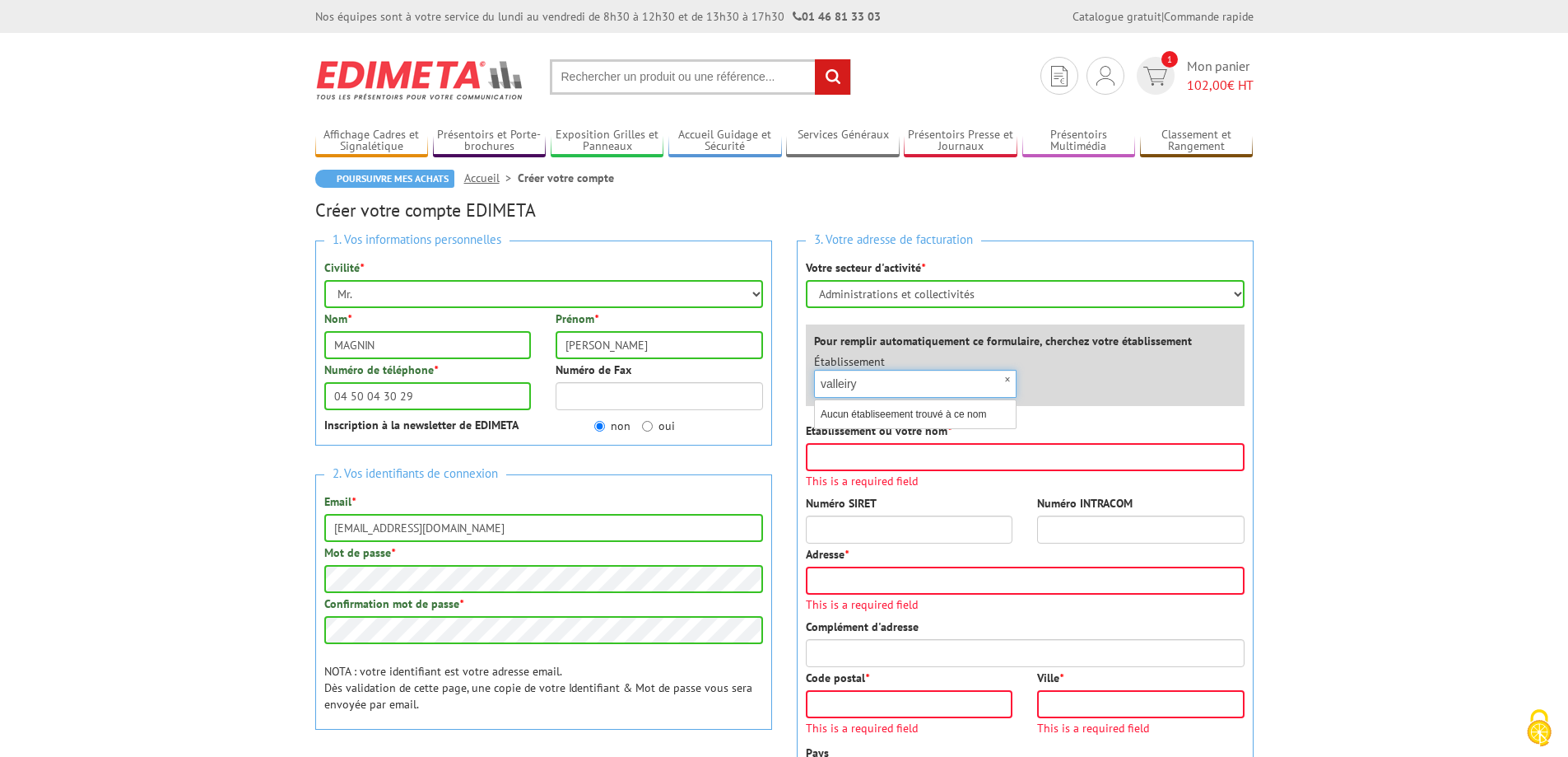
type input "valleiry"
click at [918, 453] on input "Etablissement ou votre nom *" at bounding box center [1025, 457] width 439 height 28
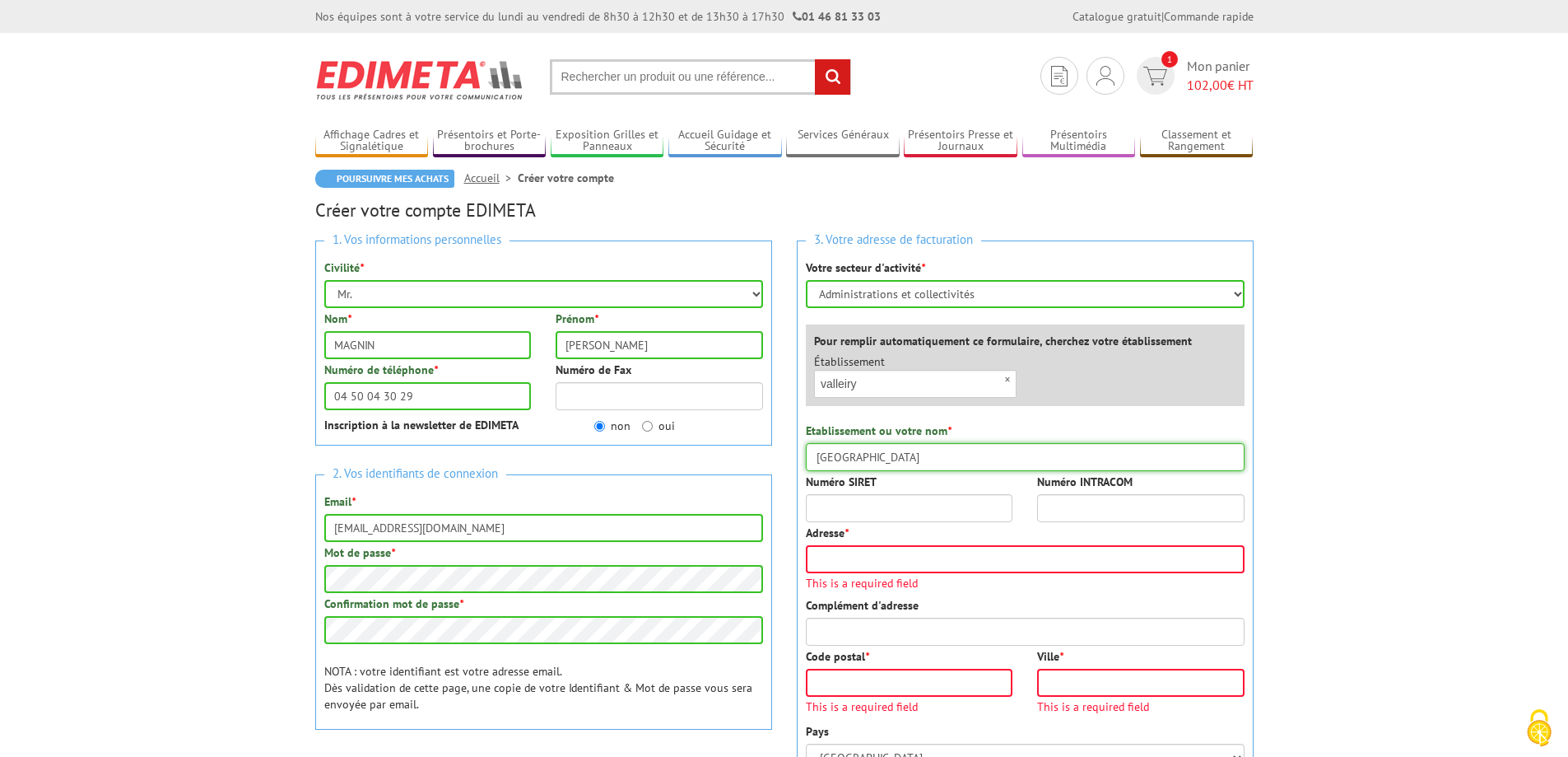
type input "Mairie de Valleiry"
click at [903, 561] on input "Adresse *" at bounding box center [1025, 560] width 439 height 28
type input "2 route de Bellegarde"
type input "74520"
type input "VALLEIRY"
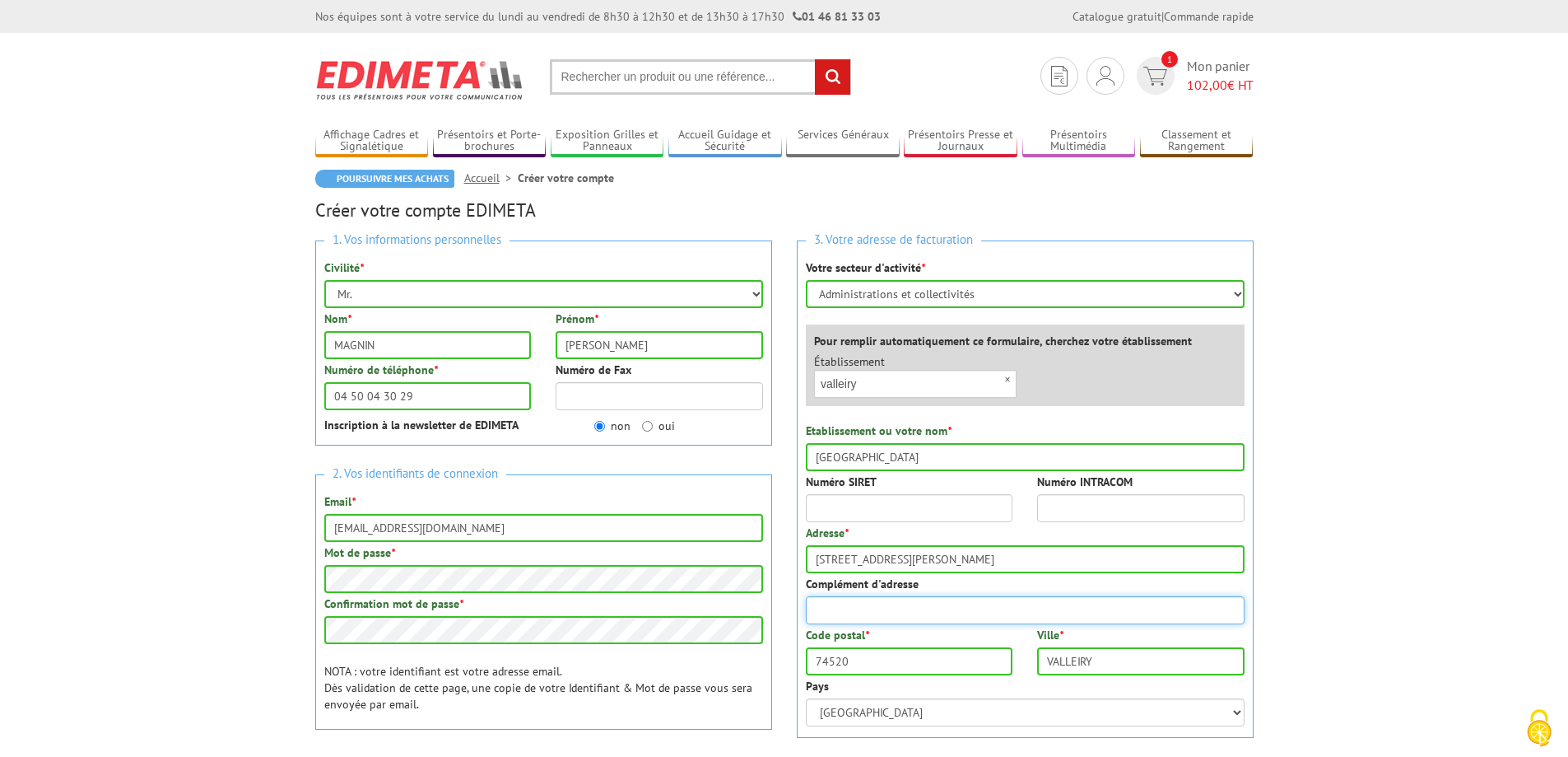
click at [908, 612] on input "Complément d'adresse" at bounding box center [1025, 611] width 439 height 28
type input "BP 18"
click at [1130, 662] on input "VALLEIRY" at bounding box center [1141, 662] width 208 height 28
type input "VALLEIRY Cedex"
click at [893, 501] on input "Numéro SIRET" at bounding box center [909, 509] width 208 height 28
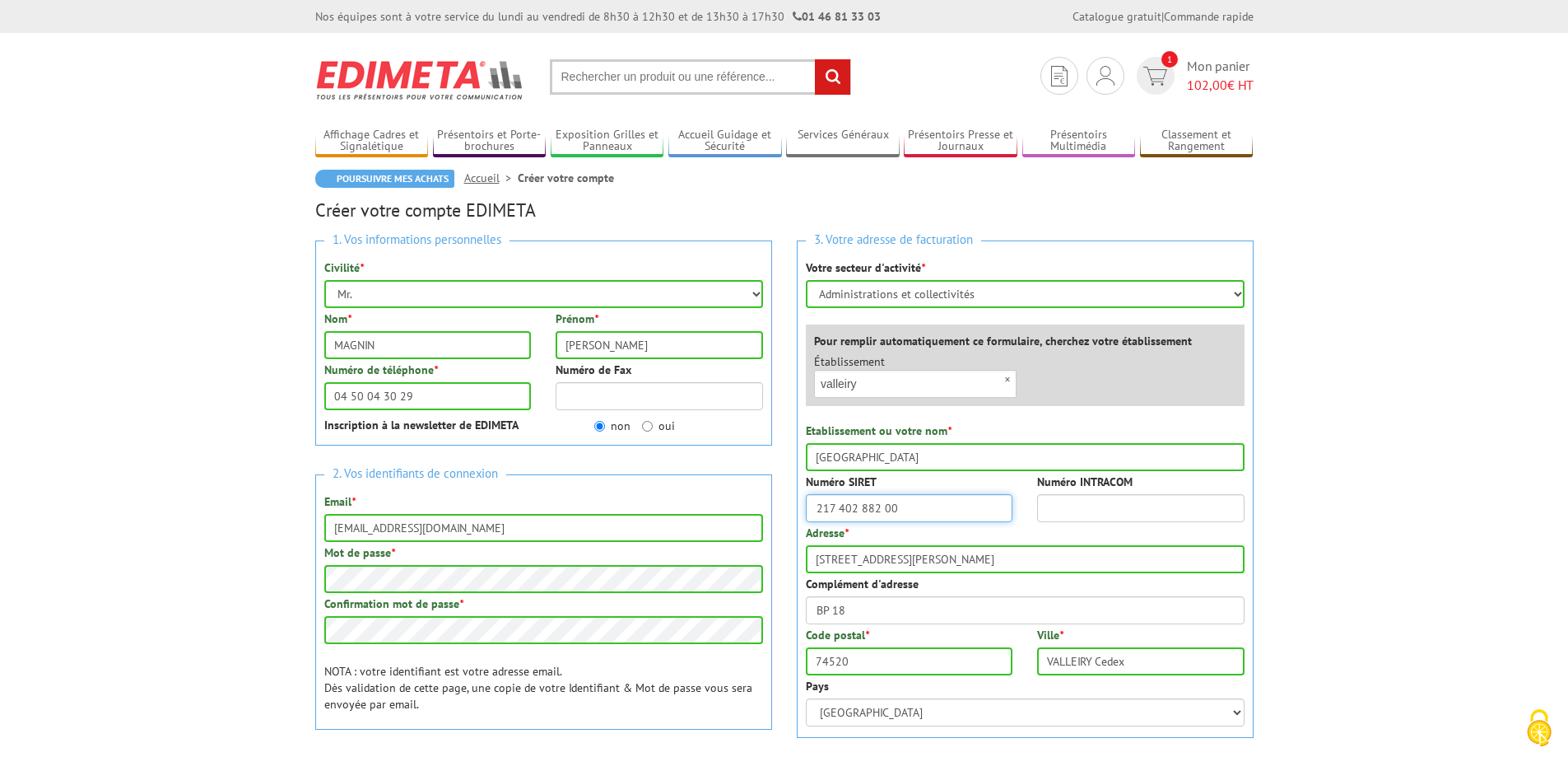
drag, startPoint x: 929, startPoint y: 506, endPoint x: 836, endPoint y: 512, distance: 93.2
click at [836, 512] on input "217 402 882 00" at bounding box center [909, 509] width 208 height 28
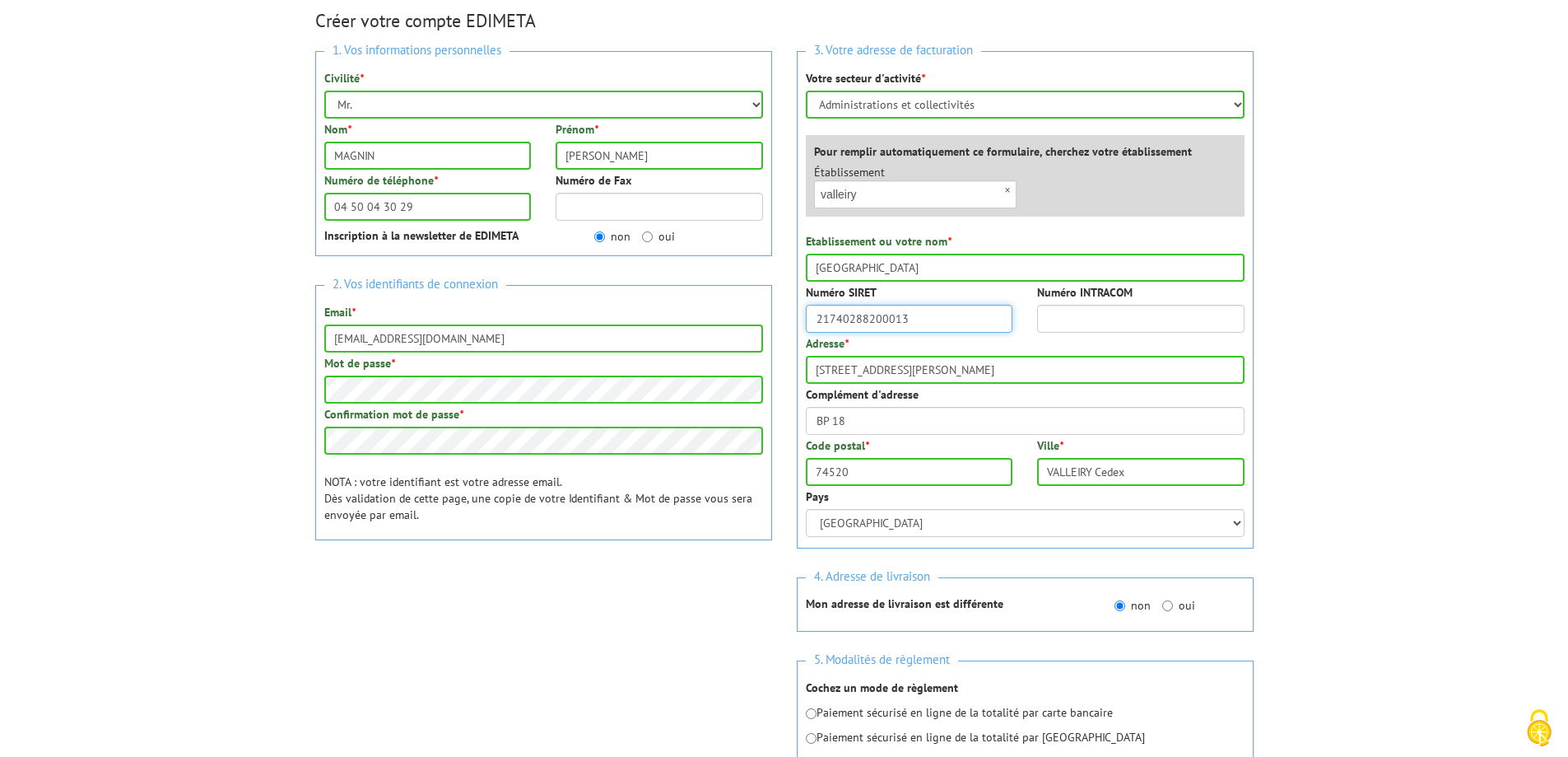
scroll to position [220, 0]
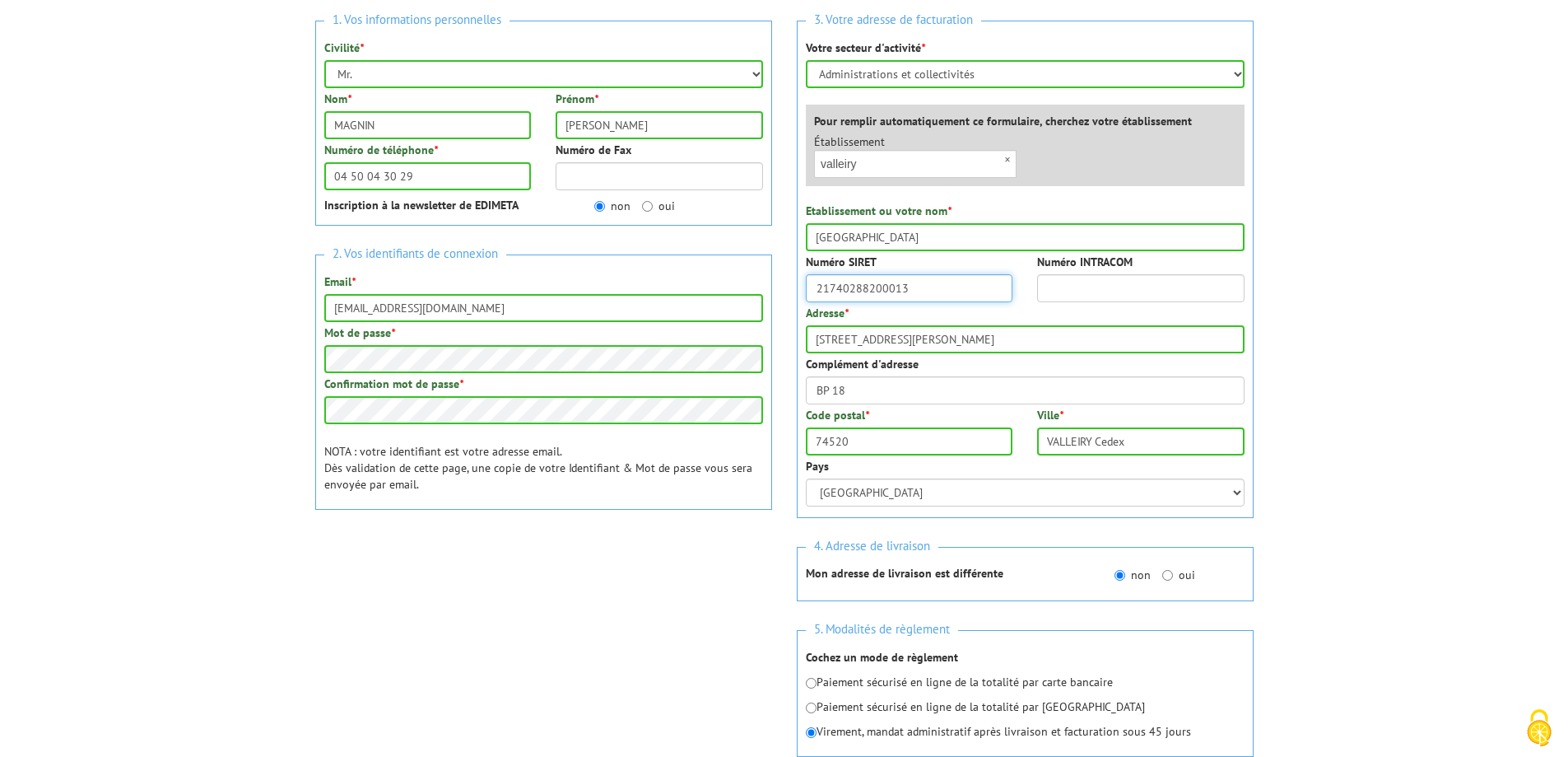
type input "21740288200013"
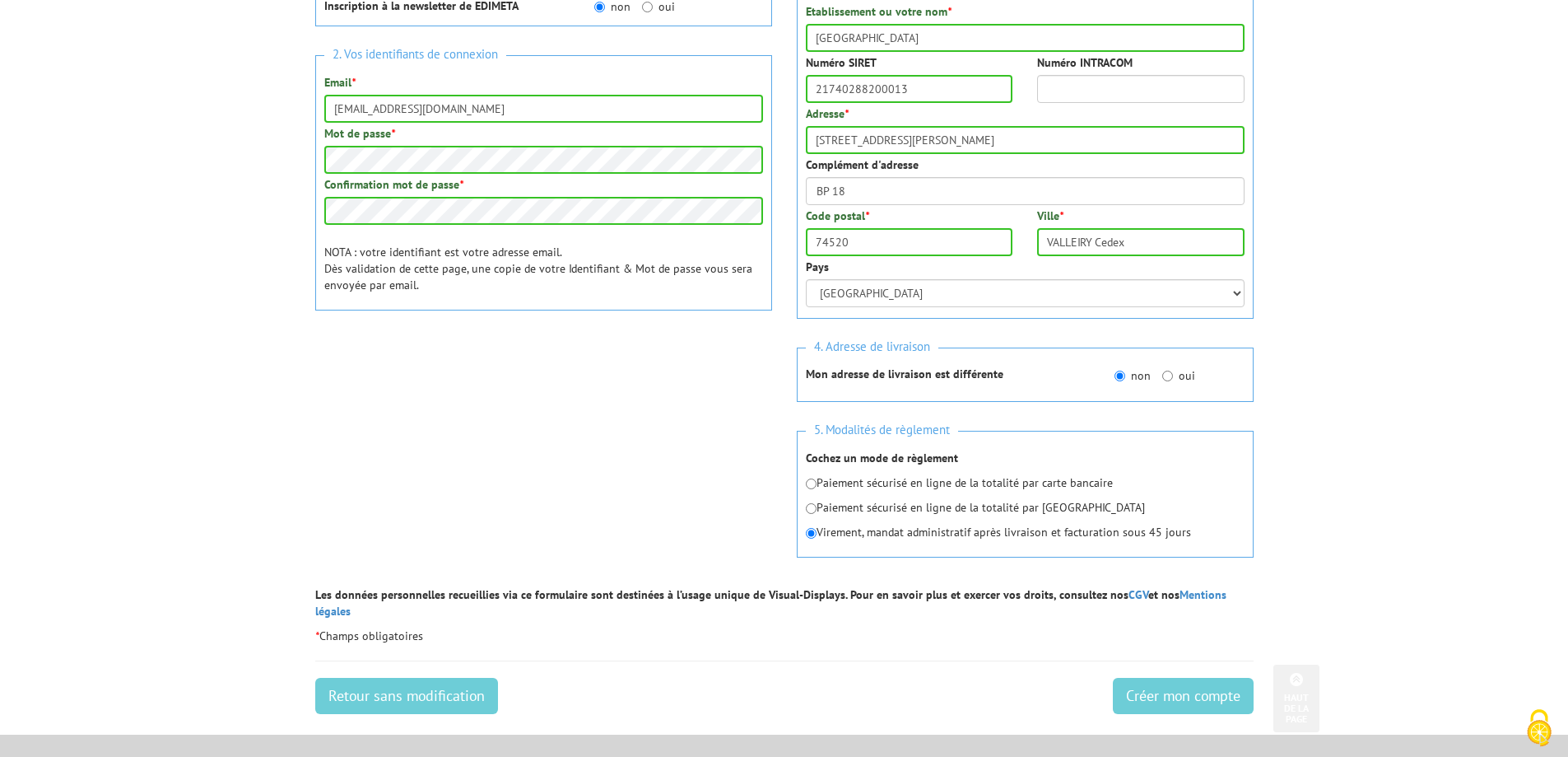
scroll to position [439, 0]
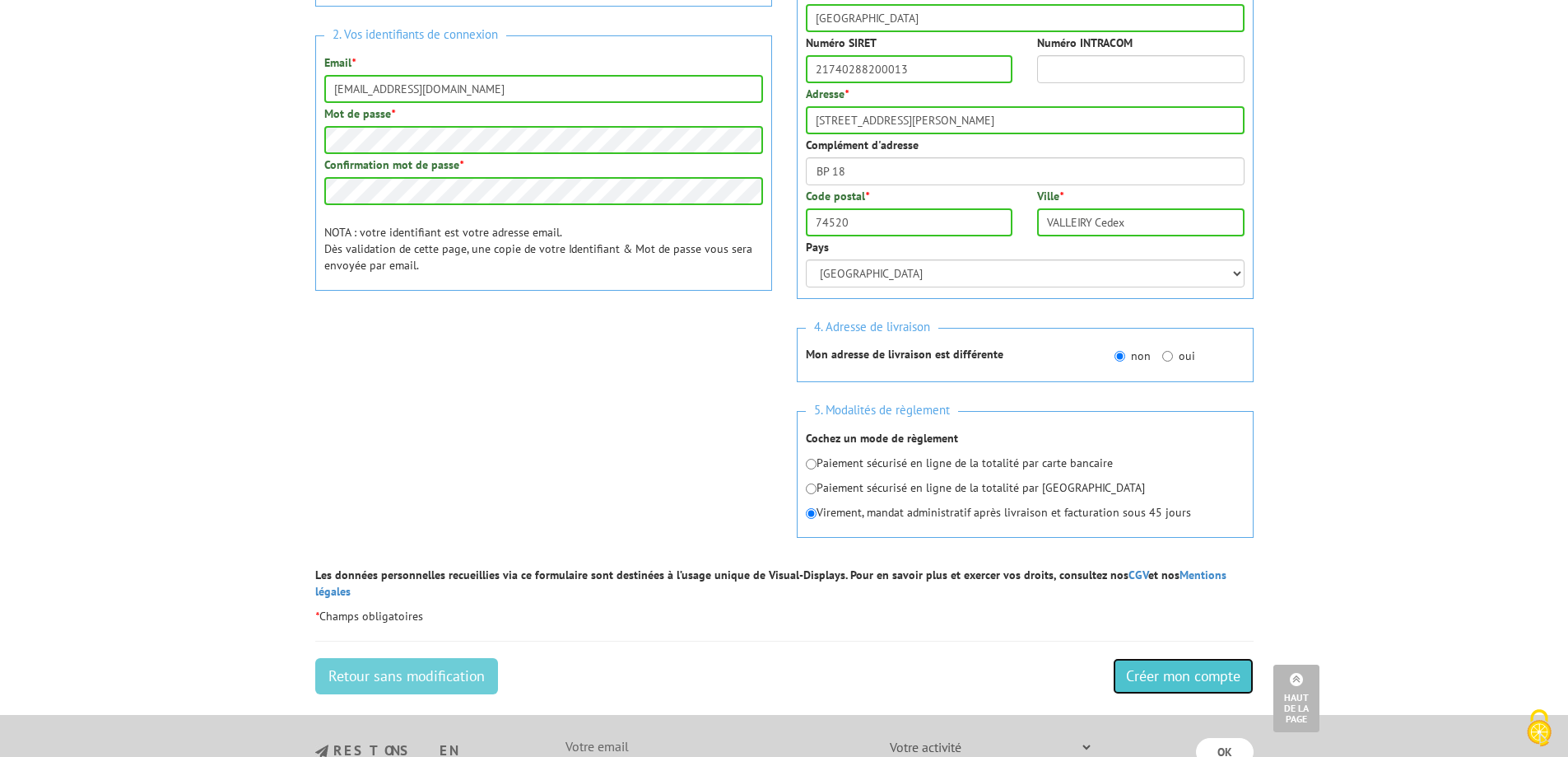
click at [1155, 658] on input "Créer mon compte" at bounding box center [1183, 676] width 141 height 36
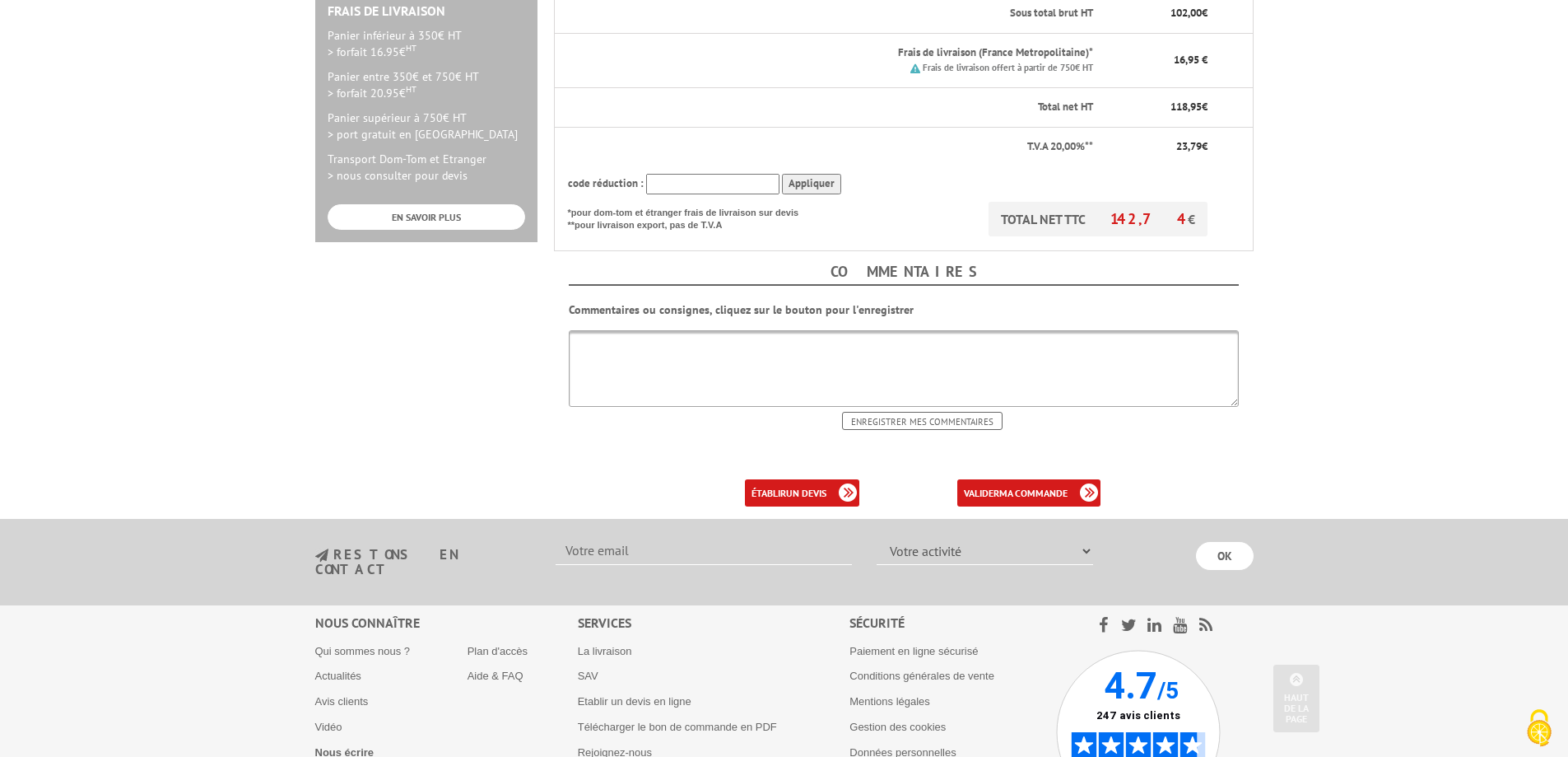
scroll to position [612, 0]
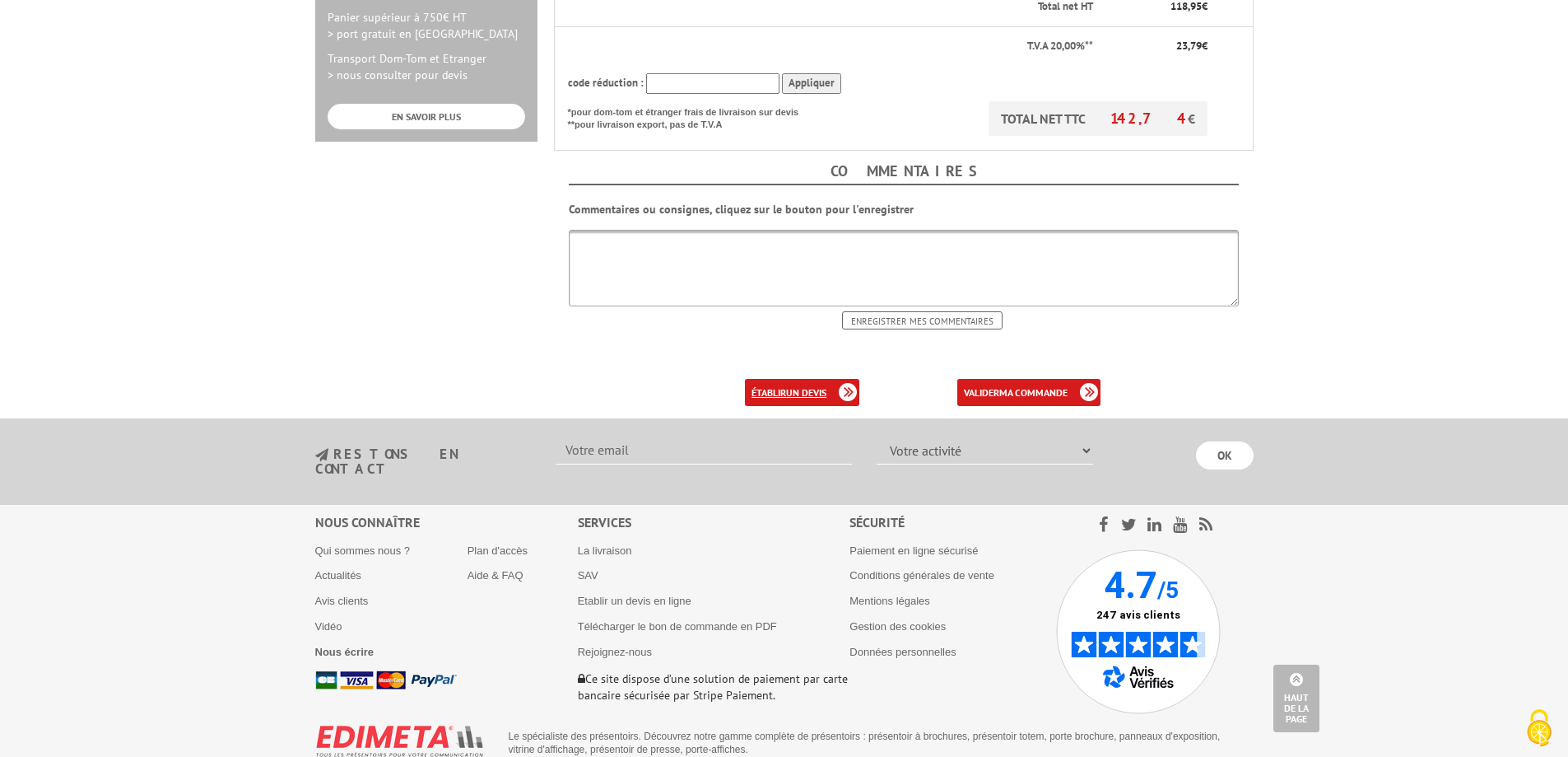
click at [783, 378] on link "établir un devis" at bounding box center [802, 392] width 114 height 27
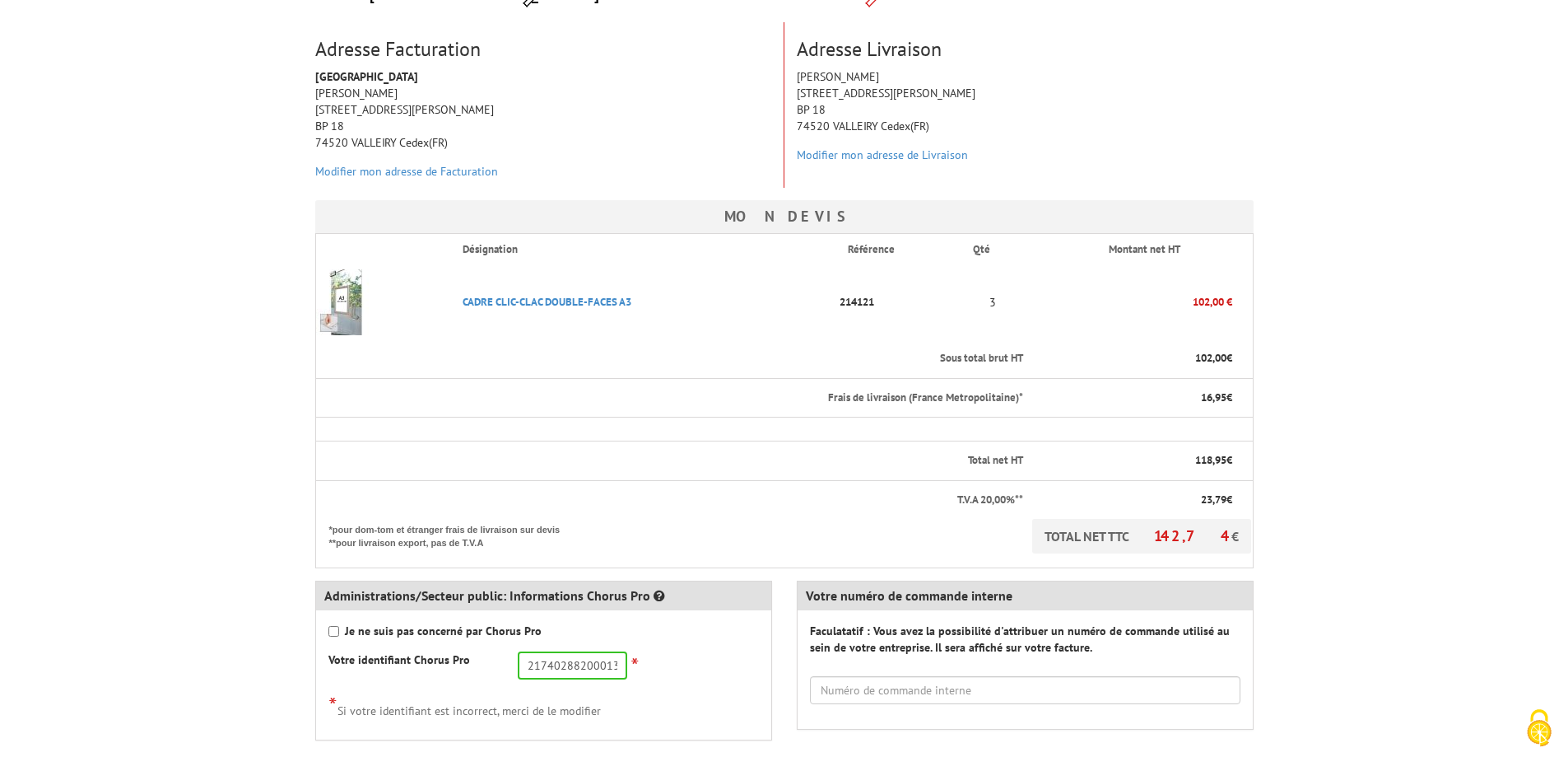
scroll to position [439, 0]
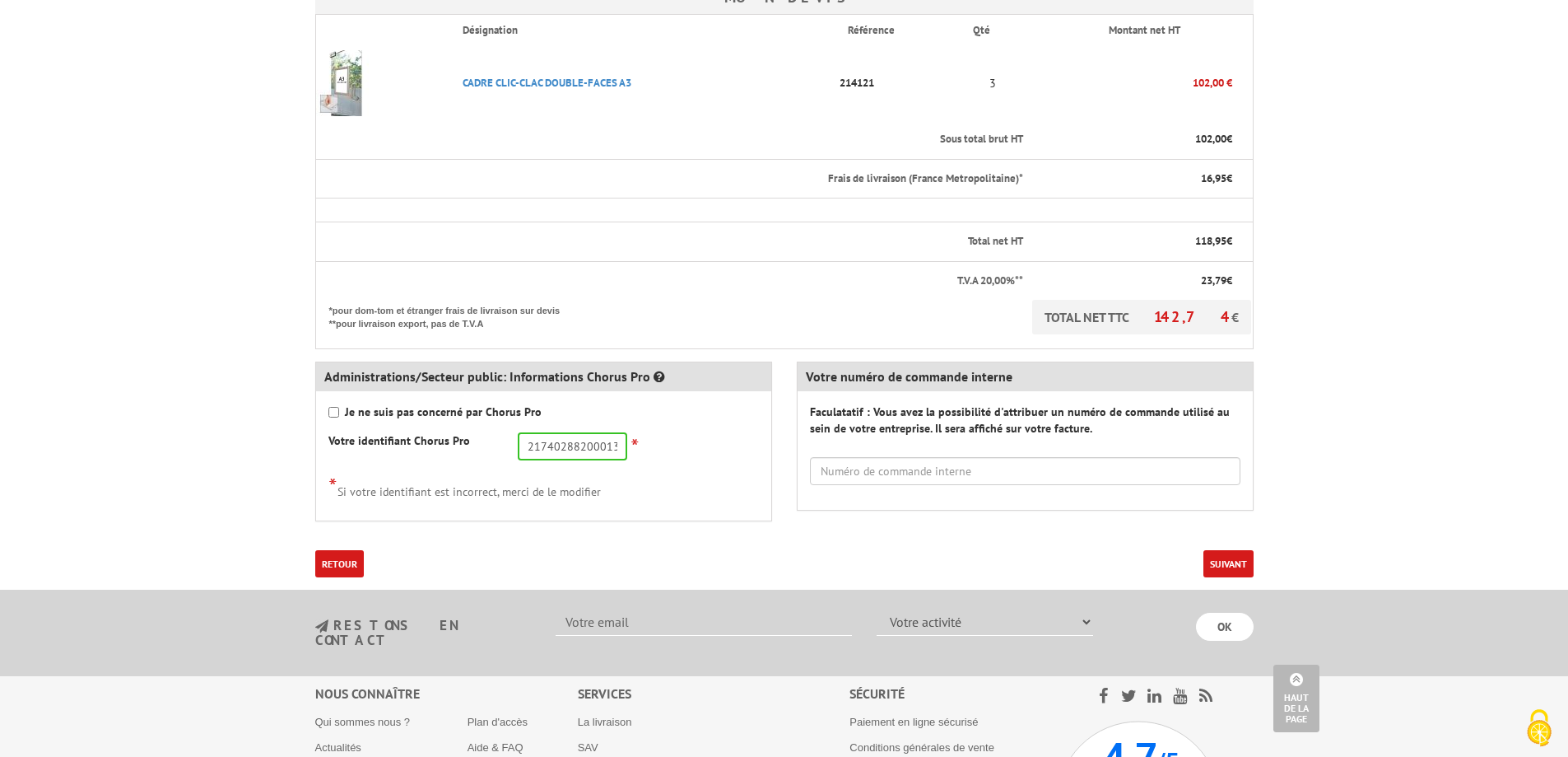
click at [1225, 565] on button "Suivant" at bounding box center [1228, 564] width 50 height 27
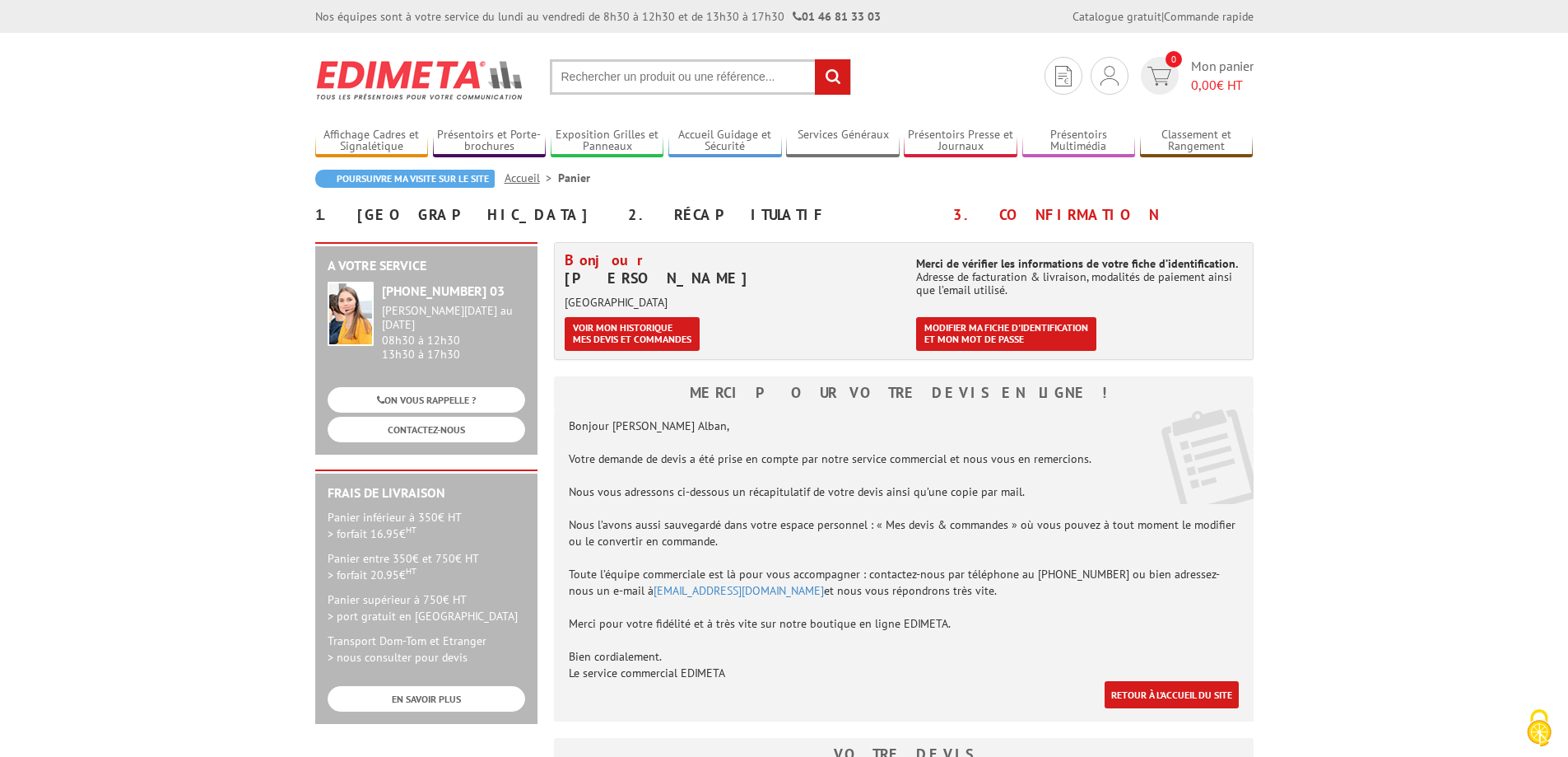
click at [1104, 94] on section "Mon compte Mes devis & commandes Déconnexion 0 Mon panier 0,00 € HT rechercher" at bounding box center [784, 72] width 939 height 77
click at [1103, 86] on div "Mon compte Mes devis & commandes Déconnexion" at bounding box center [1109, 125] width 177 height 79
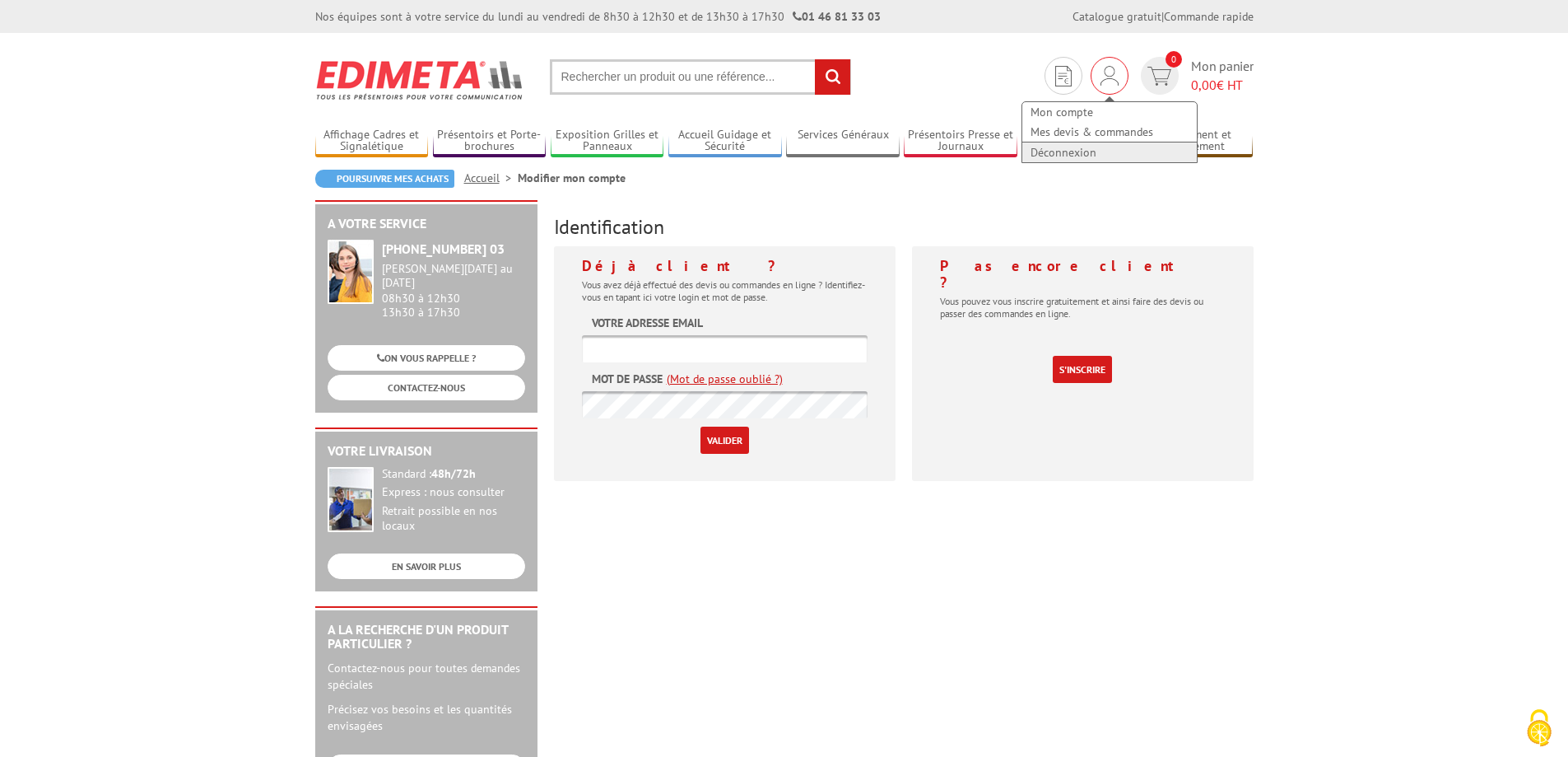
click at [1093, 151] on link "Déconnexion" at bounding box center [1109, 152] width 175 height 20
click at [654, 351] on input "text" at bounding box center [725, 348] width 286 height 27
type input "[EMAIL_ADDRESS][DOMAIN_NAME]"
click at [701, 427] on input "Valider" at bounding box center [725, 440] width 48 height 27
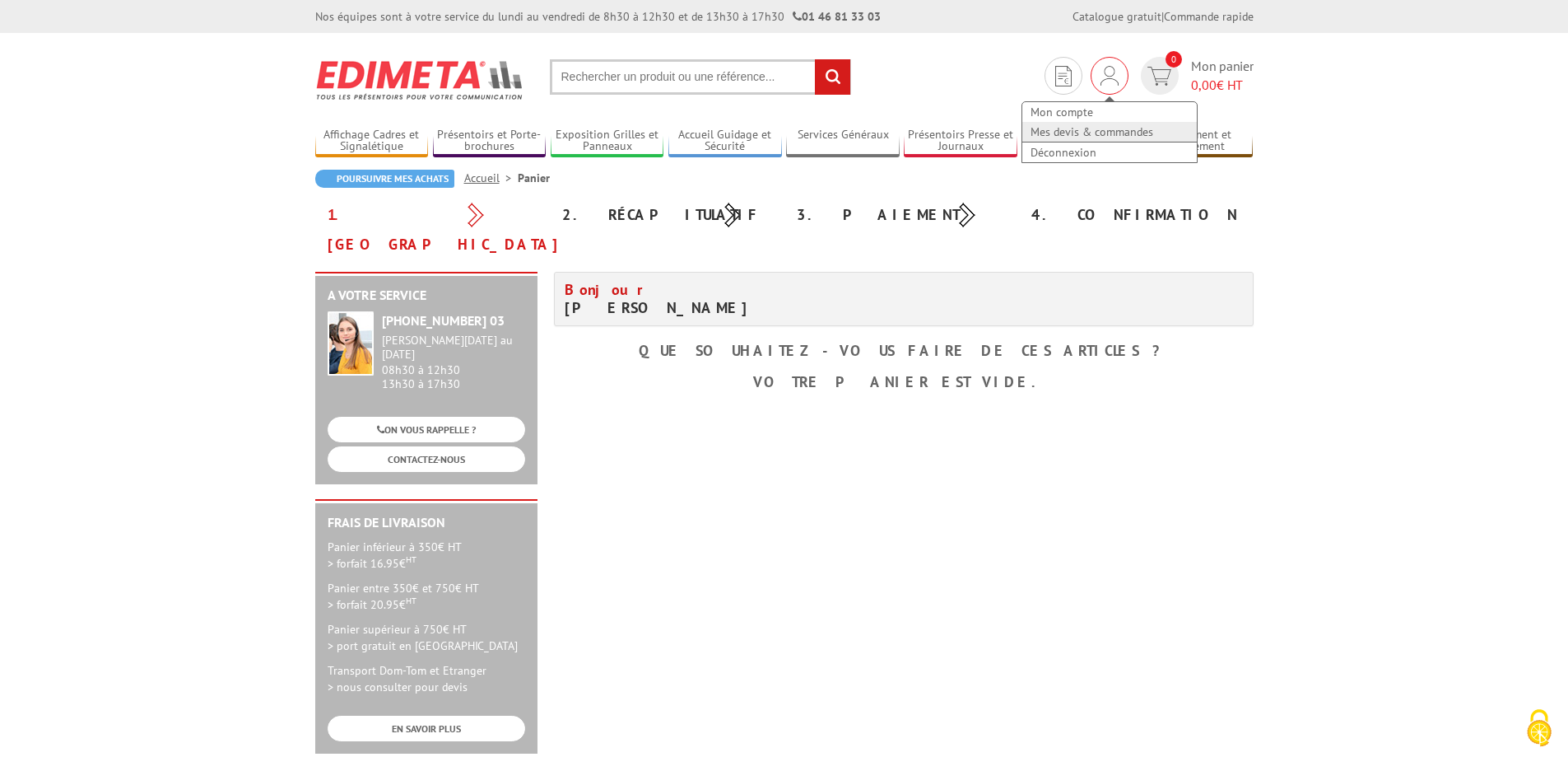
click at [1087, 132] on link "Mes devis & commandes" at bounding box center [1109, 131] width 175 height 20
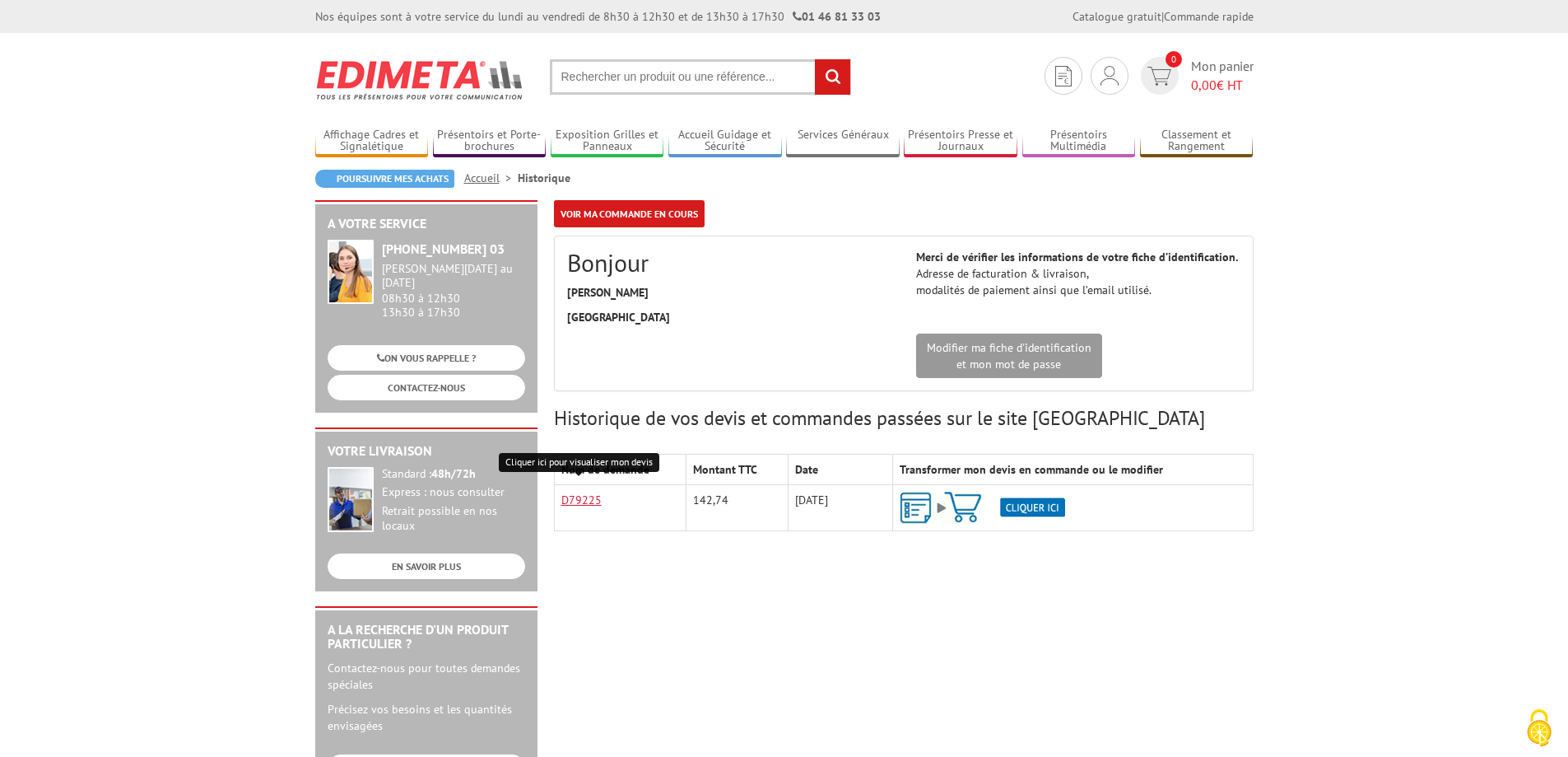
click at [585, 499] on link "D79225" at bounding box center [581, 500] width 41 height 15
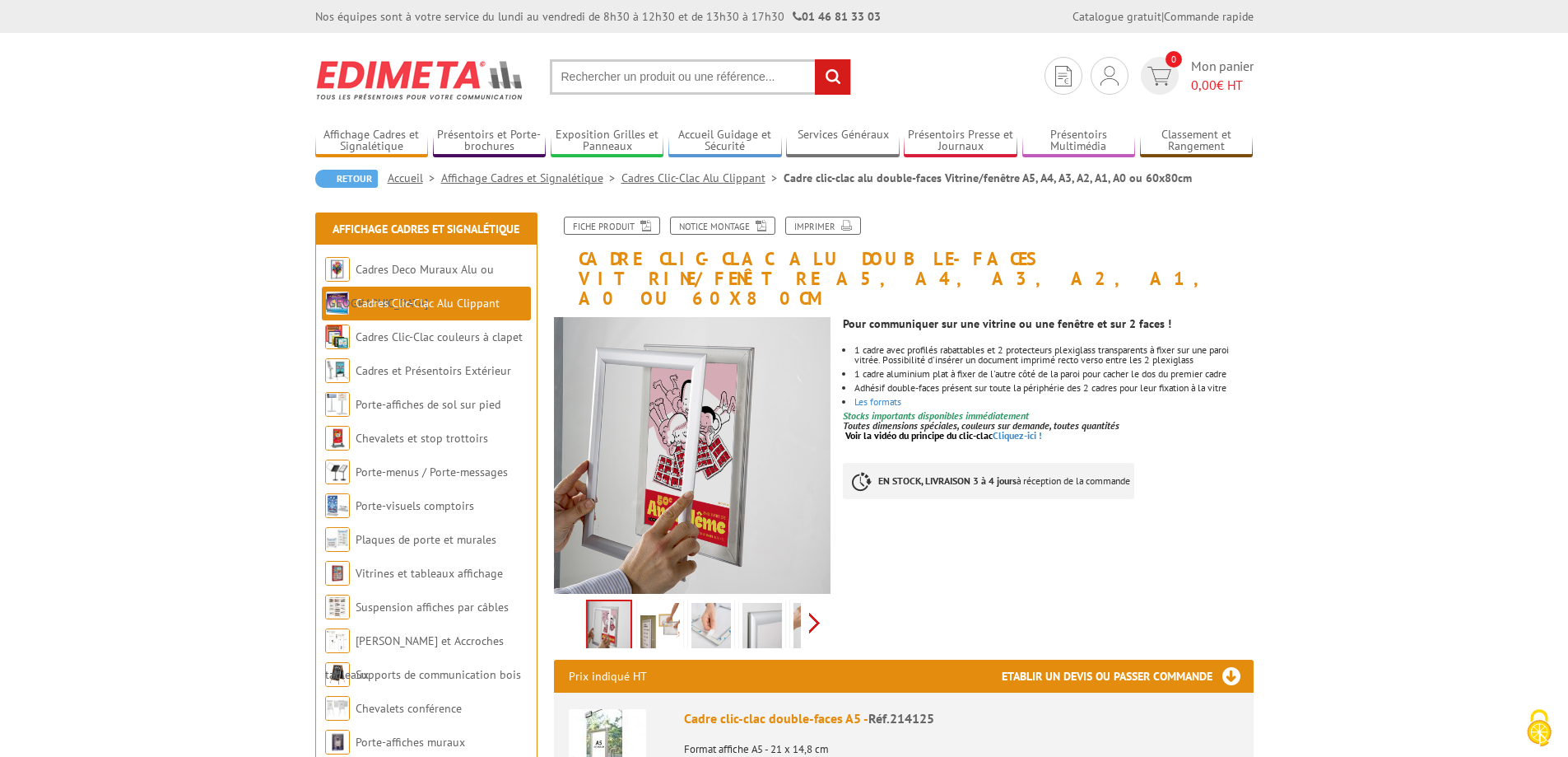
click at [814, 604] on div "Previous Next" at bounding box center [692, 622] width 277 height 58
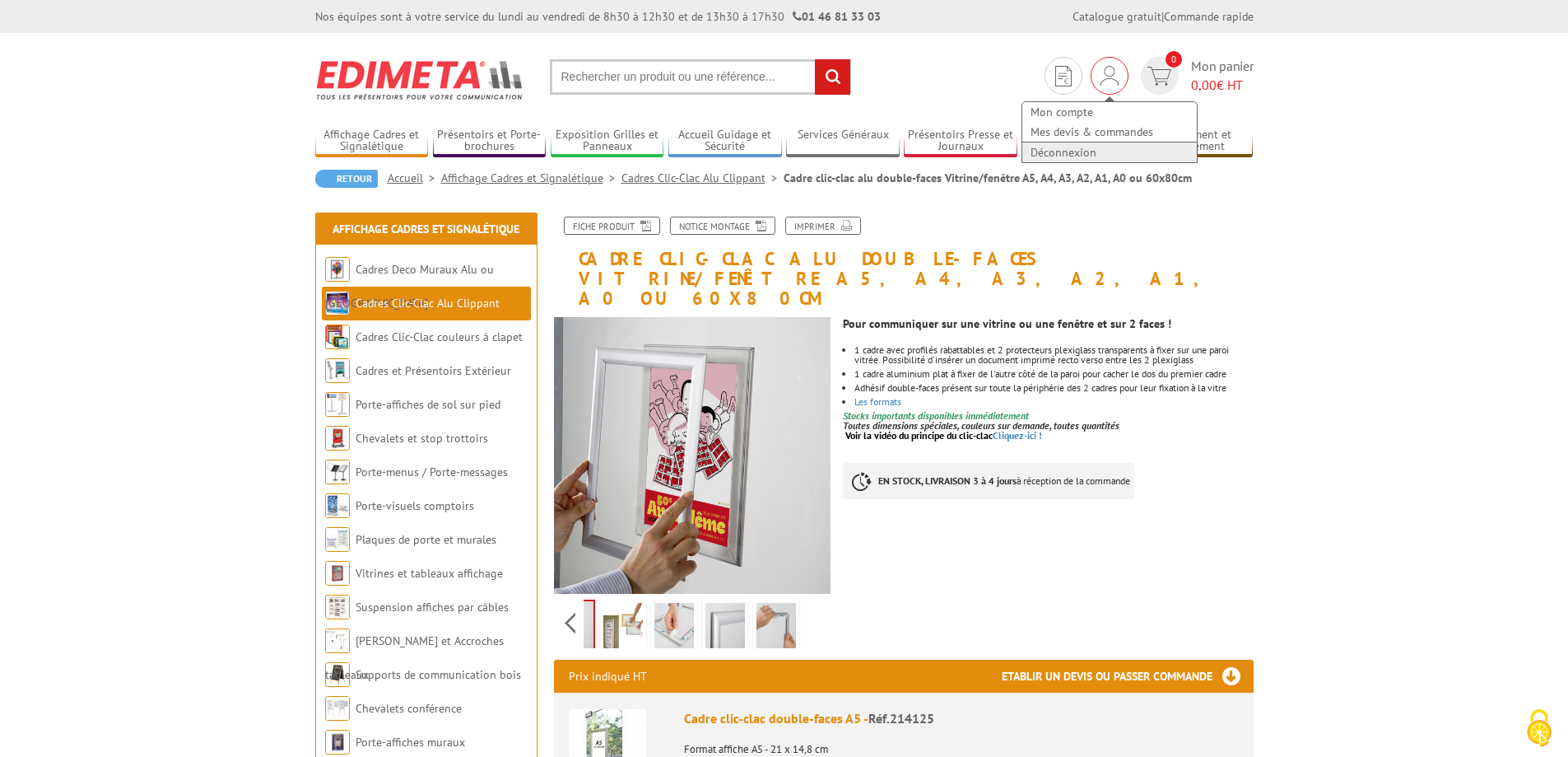
click at [1085, 149] on link "Déconnexion" at bounding box center [1109, 152] width 175 height 20
